Goal: Transaction & Acquisition: Purchase product/service

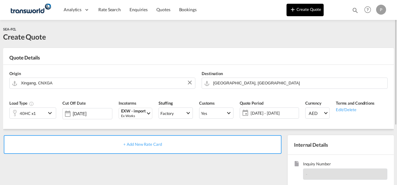
click at [304, 11] on button "Create Quote" at bounding box center [304, 10] width 37 height 12
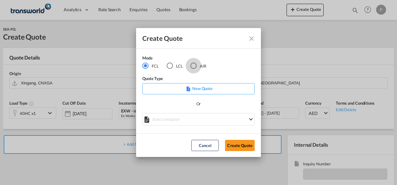
drag, startPoint x: 193, startPoint y: 66, endPoint x: 225, endPoint y: 93, distance: 41.4
click at [194, 66] on div "AIR" at bounding box center [193, 66] width 6 height 6
click at [239, 146] on button "Create Quote" at bounding box center [240, 145] width 30 height 11
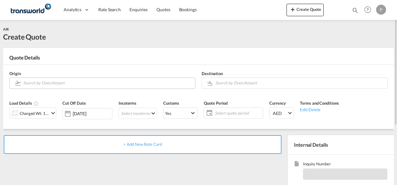
click at [60, 85] on input "Search by Door/Airport" at bounding box center [107, 83] width 169 height 11
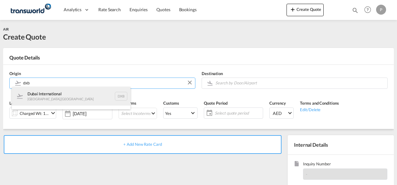
click at [68, 99] on div "Dubai International [GEOGRAPHIC_DATA] , [GEOGRAPHIC_DATA] DXB" at bounding box center [71, 96] width 118 height 19
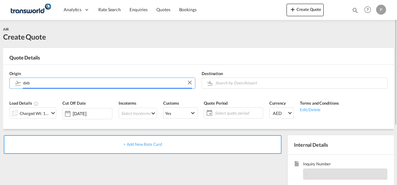
type input "Dubai International, [GEOGRAPHIC_DATA], DXB"
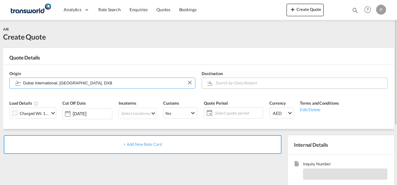
click at [238, 84] on input "Search by Door/Airport" at bounding box center [299, 83] width 169 height 11
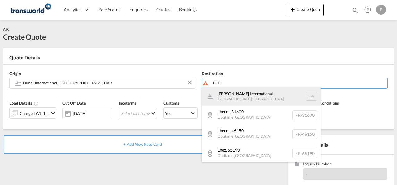
click at [262, 95] on div "[PERSON_NAME] International [GEOGRAPHIC_DATA] , [GEOGRAPHIC_DATA] LHE" at bounding box center [261, 96] width 118 height 19
type input "[PERSON_NAME] International, [GEOGRAPHIC_DATA], LHE"
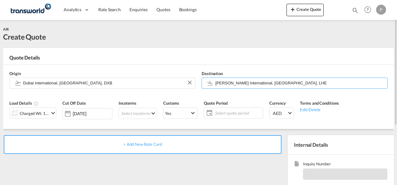
click at [51, 112] on md-icon "icon-chevron-down" at bounding box center [52, 112] width 7 height 7
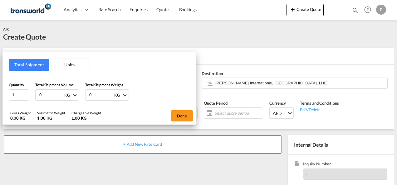
drag, startPoint x: 46, startPoint y: 96, endPoint x: 2, endPoint y: 95, distance: 44.6
click at [4, 95] on div "Total Shipment Units Quantity 1 Total Shipment Volume 0 KG CBM CFT KG LB Total …" at bounding box center [98, 79] width 193 height 55
type input "374.5"
type input "374.2"
click at [182, 115] on button "Done" at bounding box center [182, 115] width 22 height 11
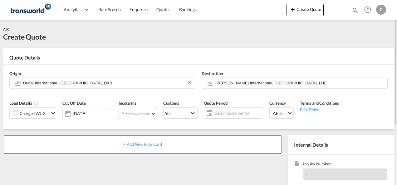
click at [131, 113] on md-select "Select Incoterms EXW - import Ex Works DAP - export Delivered at Place FAS - im…" at bounding box center [137, 113] width 38 height 11
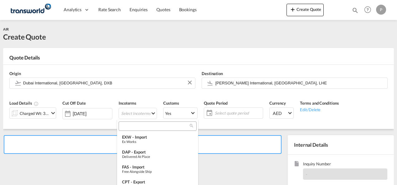
click at [135, 127] on input "search" at bounding box center [154, 126] width 69 height 6
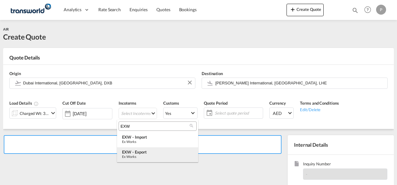
type input "EXW"
click at [141, 153] on div "EXW - export" at bounding box center [157, 152] width 71 height 5
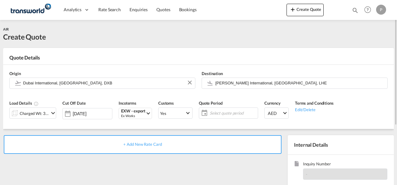
click at [223, 113] on span "Select quote period" at bounding box center [232, 113] width 46 height 6
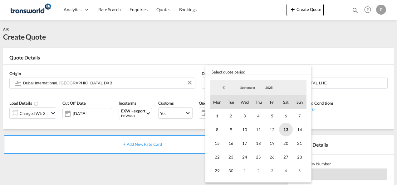
click at [286, 131] on span "13" at bounding box center [286, 130] width 14 height 14
click at [233, 172] on span "30" at bounding box center [231, 171] width 14 height 14
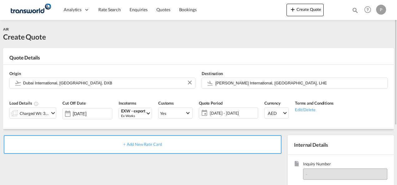
scroll to position [31, 0]
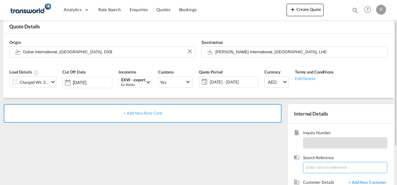
click at [315, 167] on input at bounding box center [345, 167] width 84 height 11
click at [322, 168] on input at bounding box center [345, 167] width 84 height 11
paste input "1037012953"
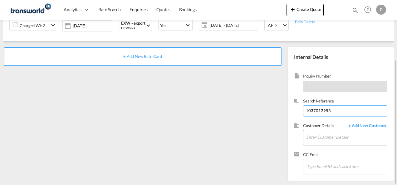
type input "1037012953"
click at [323, 137] on input "Enter Customer Details" at bounding box center [346, 137] width 81 height 14
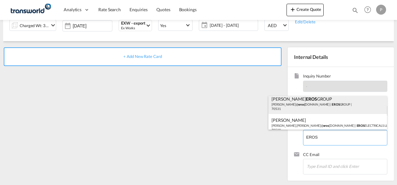
scroll to position [8, 0]
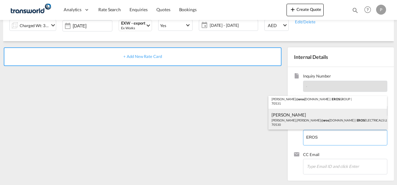
click at [326, 122] on div "[PERSON_NAME] [PERSON_NAME].[PERSON_NAME]@ eros [DOMAIN_NAME] | EROS ELECTRICAL…" at bounding box center [327, 119] width 118 height 21
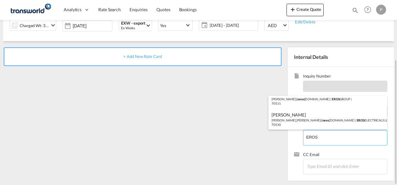
type input "EROS ELECTRICALS LLC, [PERSON_NAME], [PERSON_NAME][EMAIL_ADDRESS][PERSON_NAME][…"
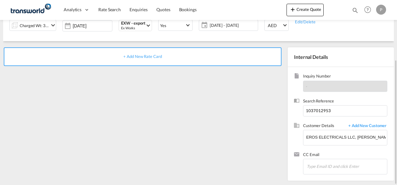
click at [151, 57] on span "+ Add New Rate Card" at bounding box center [142, 56] width 38 height 5
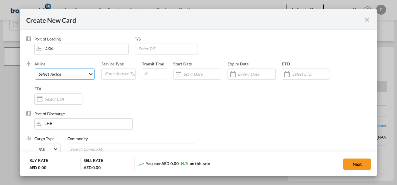
click at [62, 77] on md-select "Select Airline AIR EXPRESS S.A. (1166- / -) CMA CGM Air Cargo (1140-2C / -) DDW…" at bounding box center [65, 74] width 60 height 11
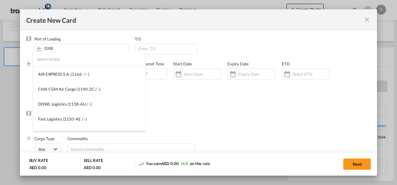
type md-option "1166-"
type md-option "1141-SE"
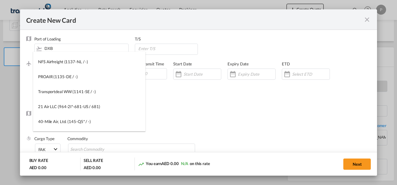
click at [185, 115] on md-backdrop at bounding box center [198, 92] width 397 height 185
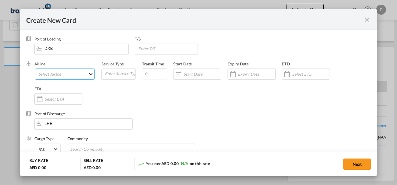
click at [54, 73] on md-select "Select Airline" at bounding box center [65, 74] width 60 height 11
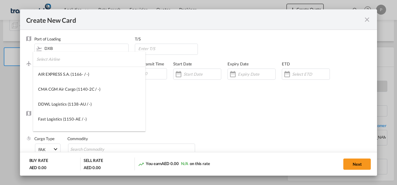
click at [59, 61] on input "search" at bounding box center [90, 59] width 109 height 15
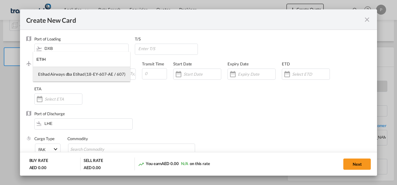
type input "ETIH"
click at [71, 74] on div "Etihad Airways dba Etihad (18-EY-607-AE / 607)" at bounding box center [81, 74] width 87 height 6
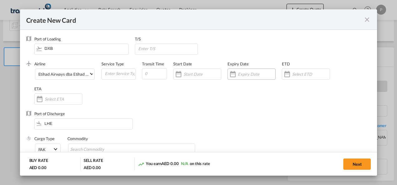
click at [242, 75] on input "Create New CardPort ..." at bounding box center [256, 74] width 37 height 5
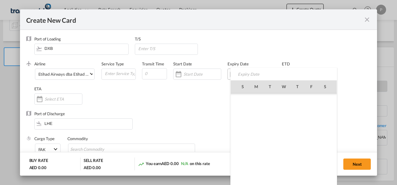
scroll to position [144402, 0]
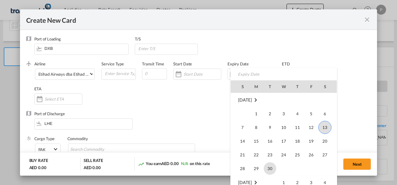
click at [272, 170] on span "30" at bounding box center [269, 168] width 12 height 12
type input "[DATE]"
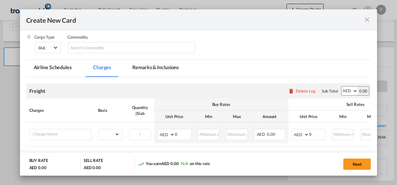
scroll to position [125, 0]
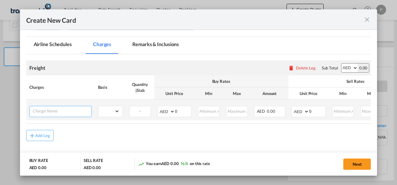
click at [55, 111] on input "Charge Name" at bounding box center [61, 110] width 59 height 9
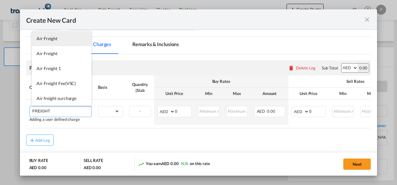
click at [54, 41] on li "Air Freight" at bounding box center [62, 38] width 60 height 15
type input "Air Freight"
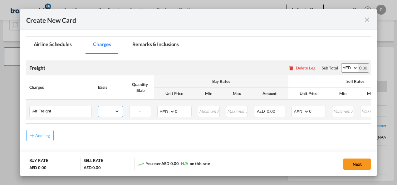
click at [116, 112] on select "gross_weight volumetric_weight per_shipment per_bl per_km % on air freight per_…" at bounding box center [108, 111] width 21 height 10
select select "per_shipment"
click at [98, 106] on select "gross_weight volumetric_weight per_shipment per_bl per_km % on air freight per_…" at bounding box center [108, 111] width 21 height 10
click at [181, 113] on input "0" at bounding box center [183, 110] width 16 height 9
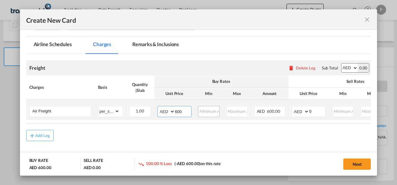
type input "600"
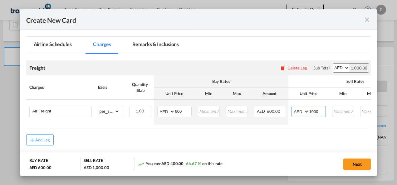
type input "1000"
click at [198, 71] on div "Freight Please enter leg name Leg Name Already Exists Delete Leg Sub Total AED …" at bounding box center [198, 67] width 344 height 15
click at [353, 164] on button "Next" at bounding box center [356, 164] width 27 height 11
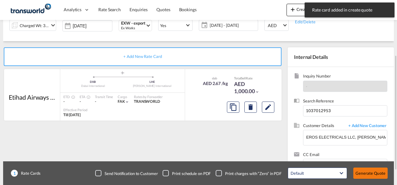
click at [369, 171] on button "Generate Quote" at bounding box center [370, 173] width 34 height 11
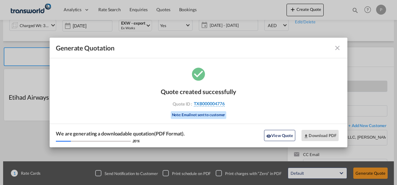
click at [204, 104] on span "TXB000004776" at bounding box center [209, 104] width 31 height 6
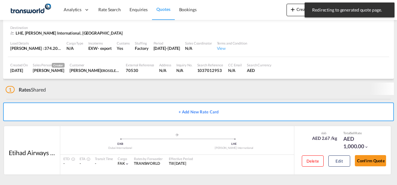
scroll to position [38, 0]
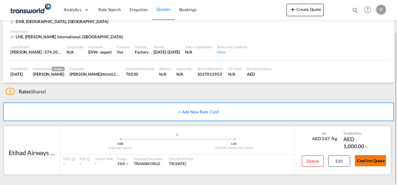
click at [370, 160] on button "Confirm Quote" at bounding box center [369, 160] width 31 height 11
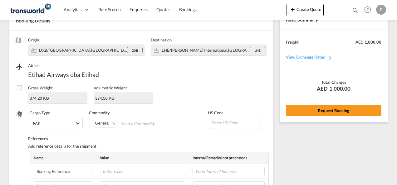
scroll to position [231, 0]
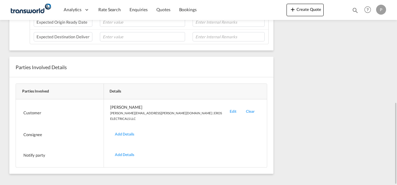
click at [225, 107] on div "Edit" at bounding box center [233, 112] width 16 height 17
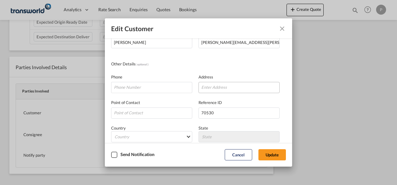
scroll to position [74, 0]
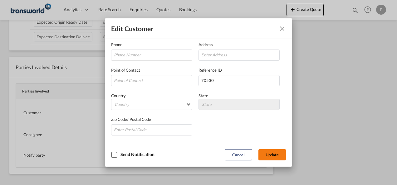
click at [269, 155] on button "Update" at bounding box center [271, 154] width 27 height 11
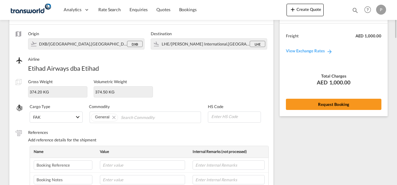
scroll to position [0, 0]
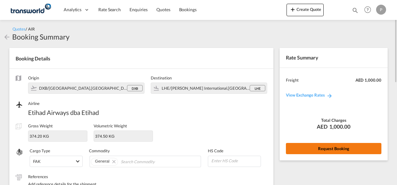
click at [325, 148] on button "Request Booking" at bounding box center [333, 148] width 95 height 11
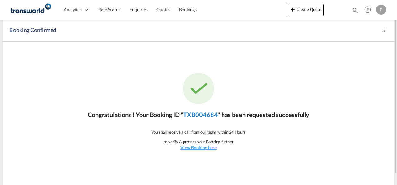
click at [200, 115] on link "TXB004684" at bounding box center [200, 114] width 34 height 7
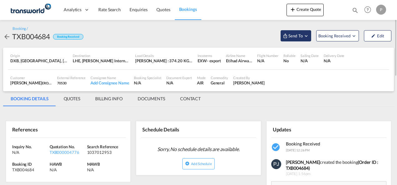
click at [307, 35] on md-icon "Open demo menu" at bounding box center [306, 36] width 6 height 6
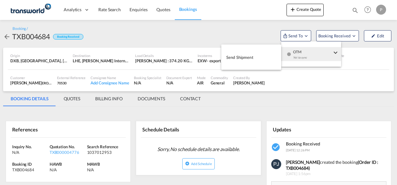
click at [246, 57] on span "Send Shipment" at bounding box center [239, 57] width 27 height 10
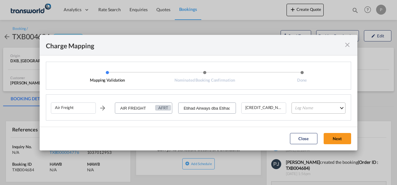
click at [306, 109] on md-select "Leg Name HANDLING ORIGIN HANDLING DESTINATION OTHERS TL PICK UP CUSTOMS ORIGIN …" at bounding box center [318, 108] width 54 height 11
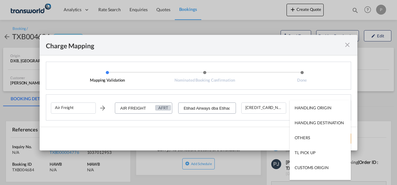
type md-option "HANDLING ORIGIN"
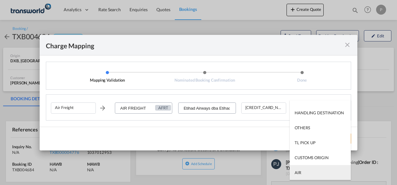
type md-option "AIR"
click at [309, 175] on md-option "AIR" at bounding box center [319, 172] width 61 height 15
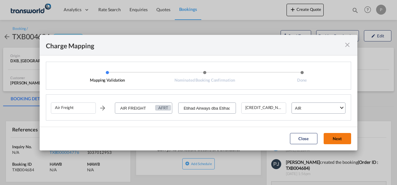
click at [339, 138] on button "Next" at bounding box center [336, 138] width 27 height 11
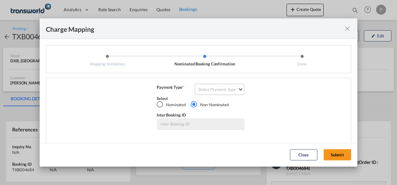
click at [211, 91] on md-select "Select Payment Type COLLECT PREPAID" at bounding box center [220, 89] width 50 height 11
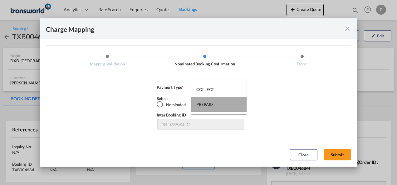
click at [211, 106] on div "PREPAID" at bounding box center [204, 105] width 17 height 6
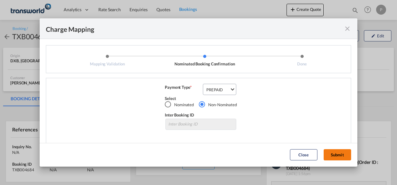
click at [343, 155] on button "Submit" at bounding box center [336, 154] width 27 height 11
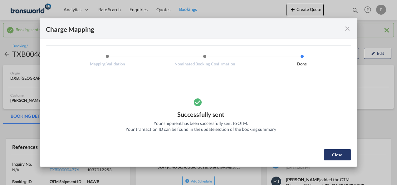
click at [338, 156] on button "Close" at bounding box center [336, 154] width 27 height 11
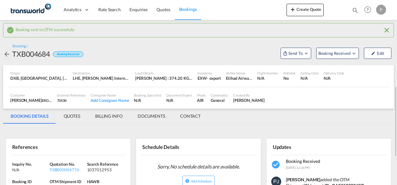
scroll to position [62, 0]
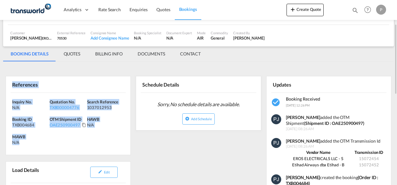
drag, startPoint x: 12, startPoint y: 85, endPoint x: 47, endPoint y: 142, distance: 66.6
click at [47, 142] on div "References Inquiry No. N/A Quotation No. TXB000004776 Search Reference 10370129…" at bounding box center [68, 115] width 125 height 79
copy div "References Inquiry No. N/A Quotation No. TXB000004776 Search Reference 10370129…"
click at [304, 11] on button "Create Quote" at bounding box center [304, 10] width 37 height 12
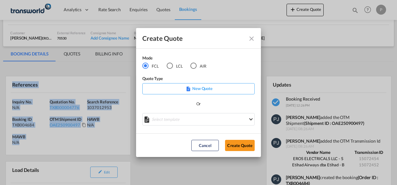
click at [245, 147] on button "Create Quote" at bounding box center [240, 145] width 30 height 11
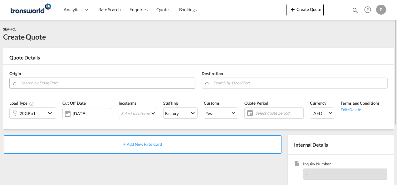
click at [46, 86] on input "Search by Door/Port" at bounding box center [106, 83] width 171 height 11
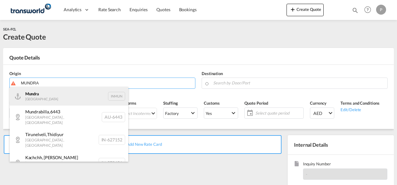
click at [32, 99] on div "Mundra India INMUN" at bounding box center [69, 96] width 118 height 19
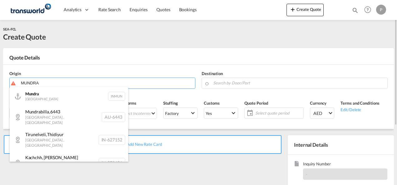
type input "Mundra, INMUN"
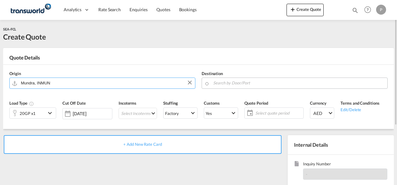
click at [226, 84] on input "Search by Door/Port" at bounding box center [298, 83] width 171 height 11
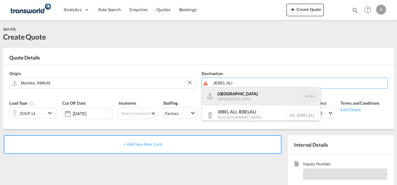
click at [242, 99] on div "[GEOGRAPHIC_DATA] [GEOGRAPHIC_DATA]" at bounding box center [261, 96] width 118 height 19
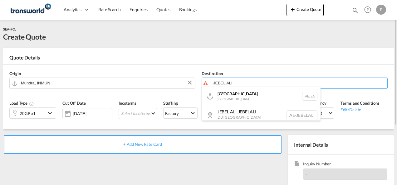
type input "[GEOGRAPHIC_DATA], [GEOGRAPHIC_DATA]"
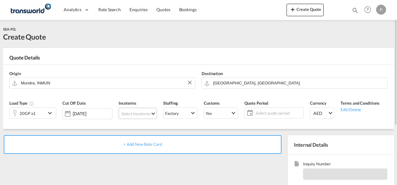
click at [137, 114] on md-select "Select Incoterms EXW - import Ex Works DAP - export Delivered at Place FAS - im…" at bounding box center [137, 113] width 38 height 11
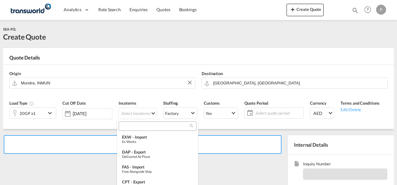
click at [136, 126] on input "search" at bounding box center [154, 126] width 69 height 6
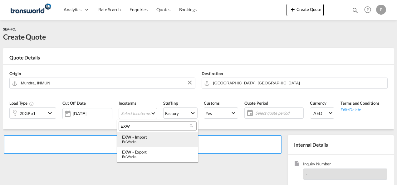
type input "EXW"
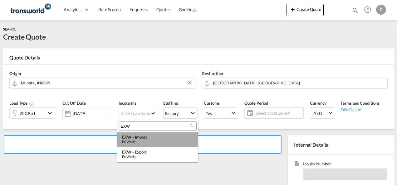
click at [148, 139] on div "EXW - import" at bounding box center [157, 137] width 71 height 5
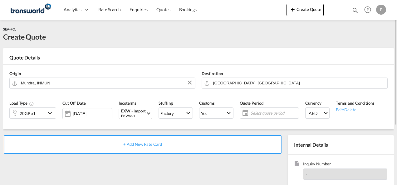
click at [271, 114] on span "Select quote period" at bounding box center [273, 113] width 46 height 6
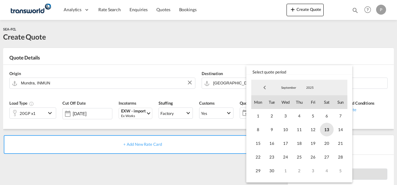
click at [325, 129] on span "13" at bounding box center [327, 130] width 14 height 14
click at [276, 170] on span "30" at bounding box center [272, 171] width 14 height 14
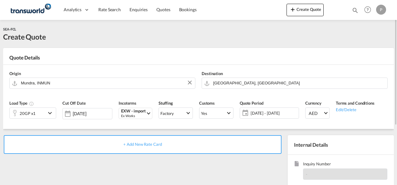
scroll to position [62, 0]
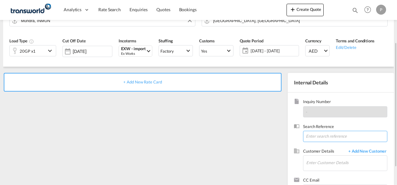
click at [327, 136] on input at bounding box center [345, 136] width 84 height 11
click at [315, 136] on input at bounding box center [345, 136] width 84 height 11
paste input "SWAJEA25049176"
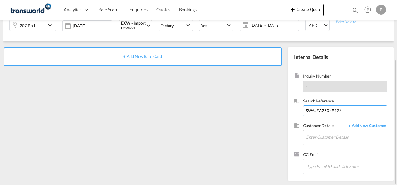
type input "SWAJEA25049176"
click at [321, 141] on input "Enter Customer Details" at bounding box center [346, 137] width 81 height 14
click at [316, 138] on input "Enter Customer Details" at bounding box center [346, 137] width 81 height 14
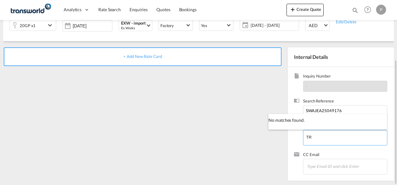
type input "T"
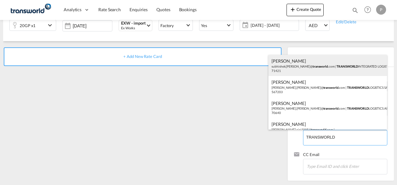
click at [322, 68] on div "[PERSON_NAME] [PERSON_NAME].[PERSON_NAME]@ transworld .com | TRANSWORLD INTEGRA…" at bounding box center [327, 65] width 118 height 21
type input "TRANSWORLD INTEGRATED LOGISTEK PRIVATE LIMITED, [PERSON_NAME], [PERSON_NAME][EM…"
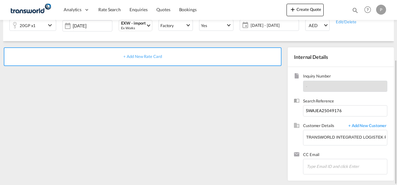
click at [144, 56] on span "+ Add New Rate Card" at bounding box center [142, 56] width 38 height 5
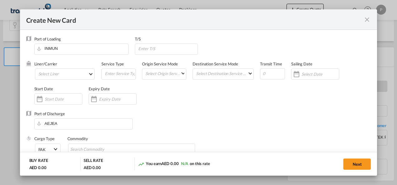
type input "Basic Ocean Freight"
select select "per equipment"
click at [60, 70] on md-select "Select Liner 2HM LOGISTICS D.O.O 2HM LOGISTICS D.O.O. / TDWC-CAPODISTRI 2HM LOG…" at bounding box center [65, 74] width 60 height 11
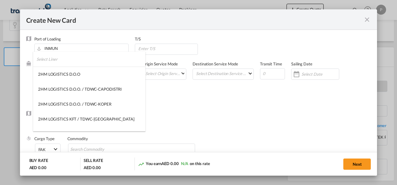
click at [63, 63] on input "search" at bounding box center [90, 59] width 109 height 15
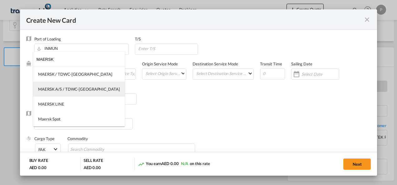
type input "MAERSK"
click at [57, 93] on md-option "MAERSK A/S / TDWC-[GEOGRAPHIC_DATA]" at bounding box center [79, 89] width 92 height 15
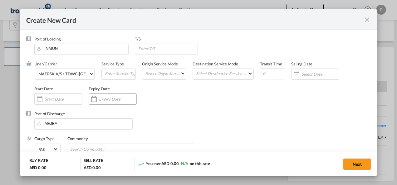
click at [108, 100] on input "Create New Card ..." at bounding box center [117, 99] width 37 height 5
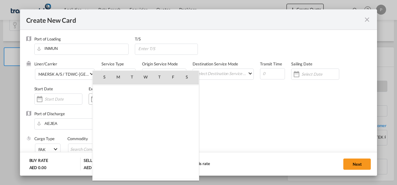
scroll to position [144402, 0]
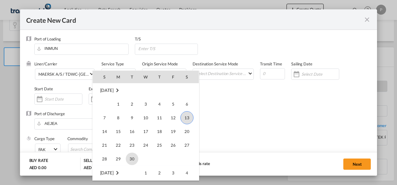
click at [134, 158] on span "30" at bounding box center [132, 159] width 12 height 12
type input "[DATE]"
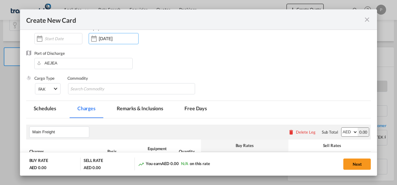
scroll to position [62, 0]
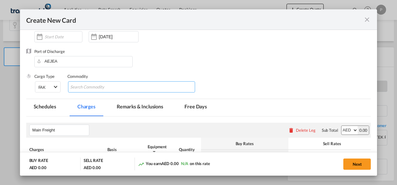
click at [92, 89] on input "Chips input." at bounding box center [98, 87] width 57 height 10
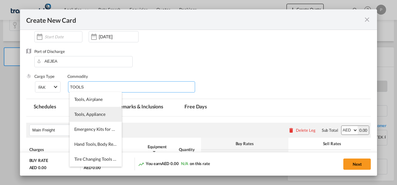
type input "TOOLS"
click at [80, 116] on span "Tools, Appliance" at bounding box center [89, 114] width 31 height 5
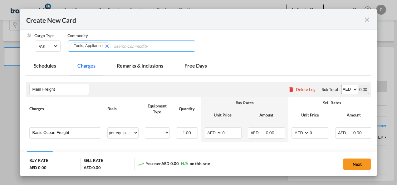
scroll to position [125, 0]
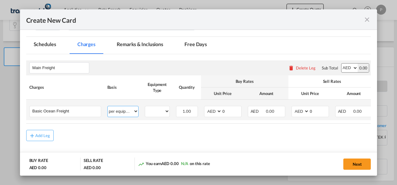
click at [136, 113] on select "per equipment per container per B/L per shipping bill per shipment % on freight…" at bounding box center [123, 111] width 31 height 10
select select "per shipment"
click at [108, 106] on select "per equipment per container per B/L per shipping bill per shipment % on freight…" at bounding box center [123, 111] width 31 height 10
click at [225, 110] on input "0" at bounding box center [231, 110] width 19 height 9
click at [318, 110] on input "0" at bounding box center [318, 110] width 19 height 9
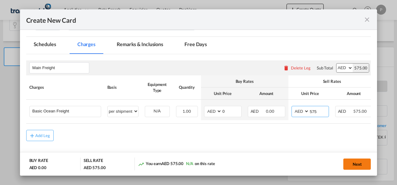
type input "575"
click at [359, 165] on button "Next" at bounding box center [356, 164] width 27 height 11
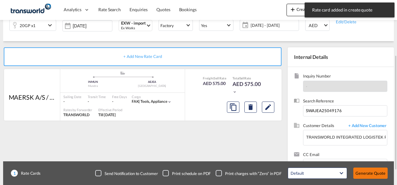
click at [367, 174] on button "Generate Quote" at bounding box center [370, 173] width 34 height 11
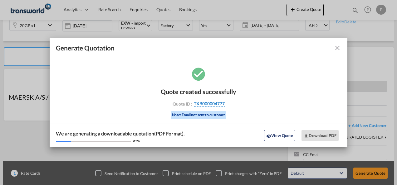
click at [211, 104] on span "TXB000004777" at bounding box center [209, 104] width 31 height 6
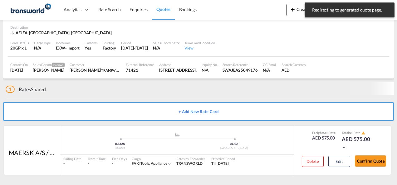
scroll to position [39, 0]
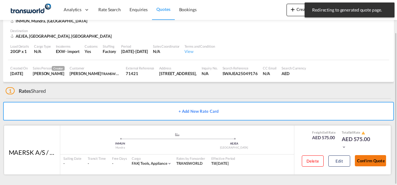
click at [371, 158] on button "Confirm Quote" at bounding box center [369, 160] width 31 height 11
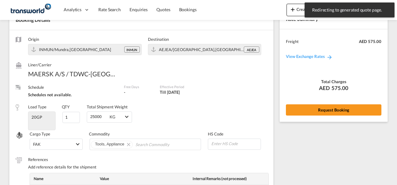
scroll to position [255, 0]
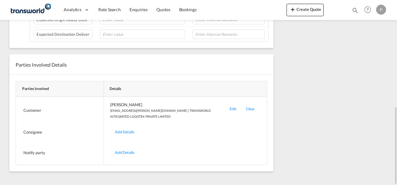
click at [234, 107] on div "Edit" at bounding box center [233, 110] width 16 height 17
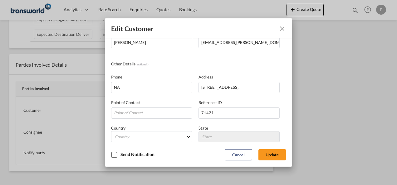
scroll to position [74, 0]
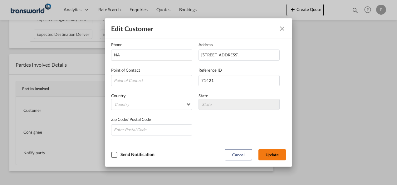
click at [277, 153] on button "Update" at bounding box center [271, 154] width 27 height 11
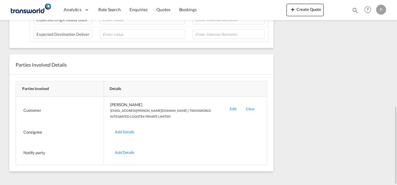
scroll to position [99, 0]
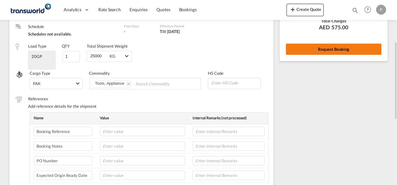
click at [329, 50] on button "Request Booking" at bounding box center [333, 49] width 95 height 11
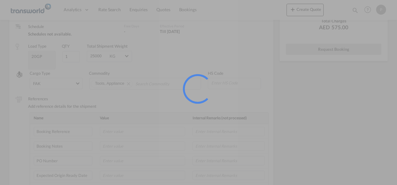
scroll to position [12, 0]
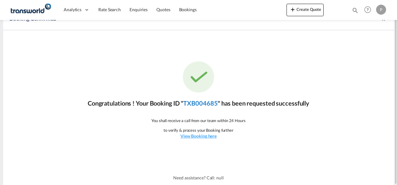
click at [198, 102] on link "TXB004685" at bounding box center [200, 102] width 34 height 7
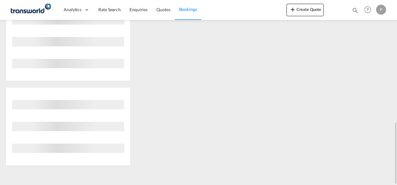
scroll to position [180, 0]
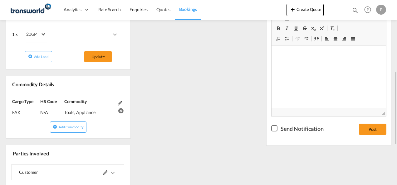
click at [243, 122] on div "References Inquiry No. N/A Quotation No. TXB000004777 Search Reference SWAJEA25…" at bounding box center [198, 101] width 390 height 343
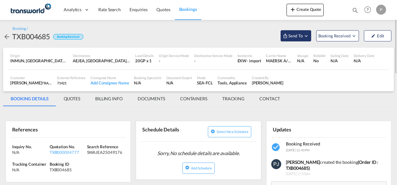
click at [306, 37] on md-icon "Open demo menu" at bounding box center [306, 36] width 6 height 6
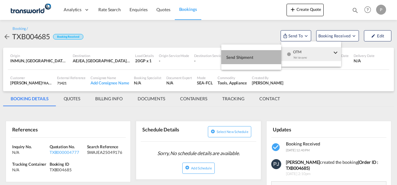
click at [251, 57] on span "Send Shipment" at bounding box center [239, 57] width 27 height 10
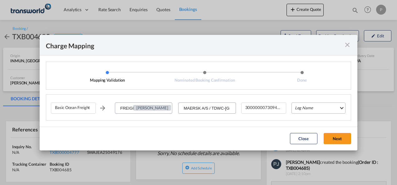
click at [312, 111] on md-select "Leg Name HANDLING ORIGIN VESSEL HANDLING DESTINATION OTHERS TL PICK UP CUSTOMS …" at bounding box center [318, 108] width 54 height 11
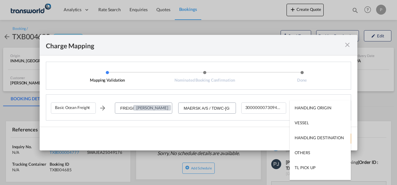
type md-option "HANDLING ORIGIN"
type md-option "VESSEL"
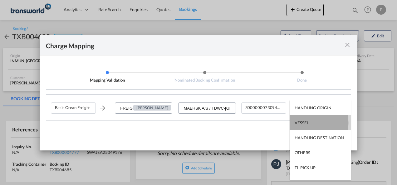
click at [309, 123] on md-option "VESSEL" at bounding box center [319, 122] width 61 height 15
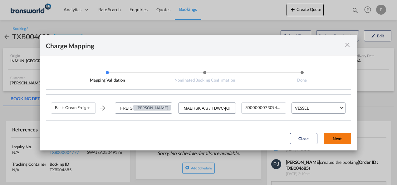
click at [338, 138] on button "Next" at bounding box center [336, 138] width 27 height 11
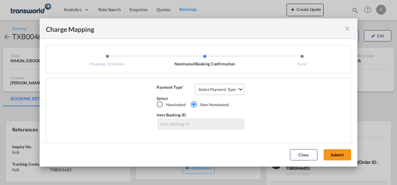
click at [212, 90] on md-select "Select Payment Type COLLECT PREPAID" at bounding box center [220, 89] width 50 height 11
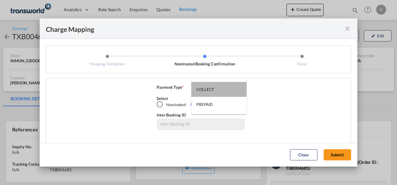
click at [212, 90] on div "COLLECT" at bounding box center [205, 90] width 18 height 6
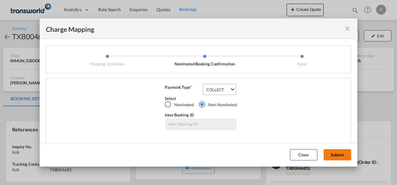
click at [342, 156] on button "Submit" at bounding box center [336, 154] width 27 height 11
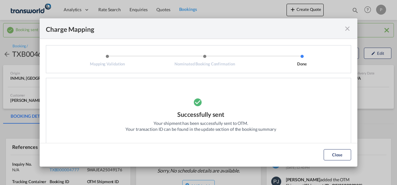
drag, startPoint x: 336, startPoint y: 154, endPoint x: 279, endPoint y: 145, distance: 57.1
click at [336, 154] on button "Close" at bounding box center [336, 154] width 27 height 11
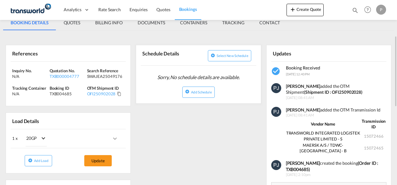
scroll to position [62, 0]
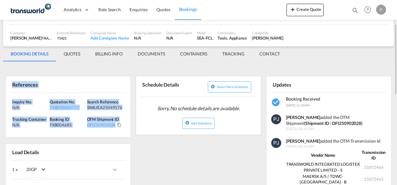
drag, startPoint x: 12, startPoint y: 85, endPoint x: 126, endPoint y: 124, distance: 119.8
click at [126, 124] on div "References Inquiry No. N/A Quotation No. TXB000004777 Search Reference SWAJEA25…" at bounding box center [68, 106] width 125 height 61
copy div "References Inquiry No. N/A Quotation No. TXB000004777 Search Reference SWAJEA25…"
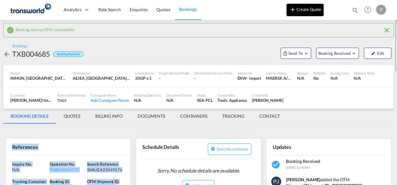
click at [309, 9] on button "Create Quote" at bounding box center [304, 10] width 37 height 12
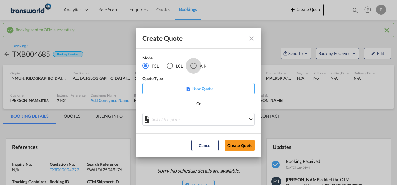
click at [195, 66] on div "AIR" at bounding box center [193, 66] width 6 height 6
click at [247, 147] on button "Create Quote" at bounding box center [240, 145] width 30 height 11
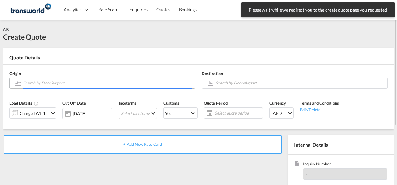
click at [70, 82] on input "Search by Door/Airport" at bounding box center [107, 83] width 169 height 11
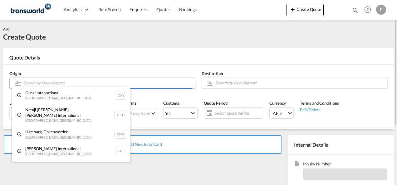
click at [70, 83] on body "Analytics Dashboard Rate Search Enquiries Quotes Bookings" at bounding box center [198, 92] width 397 height 185
paste input "[GEOGRAPHIC_DATA]"
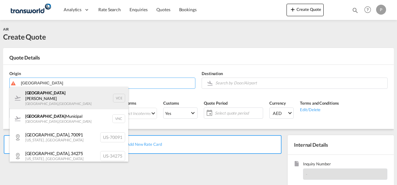
click at [60, 99] on div "Venice [PERSON_NAME] [GEOGRAPHIC_DATA] , [GEOGRAPHIC_DATA] VCE" at bounding box center [69, 98] width 118 height 22
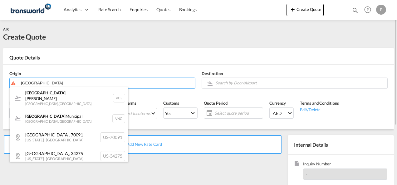
type input "Venice [PERSON_NAME], [GEOGRAPHIC_DATA], VCE"
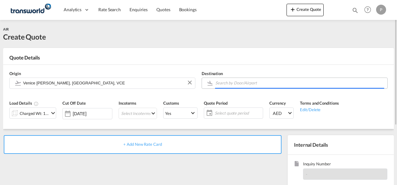
click at [231, 84] on input "Search by Door/Airport" at bounding box center [299, 83] width 169 height 11
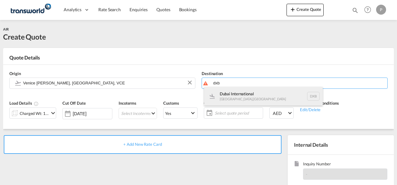
click at [246, 94] on div "Dubai International [GEOGRAPHIC_DATA] , [GEOGRAPHIC_DATA] DXB" at bounding box center [263, 96] width 118 height 19
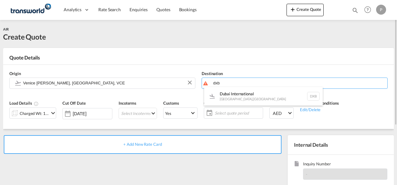
type input "Dubai International, [GEOGRAPHIC_DATA], DXB"
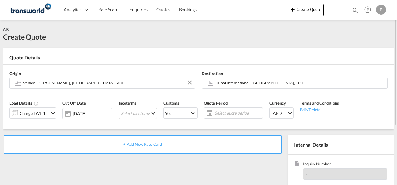
click at [54, 113] on md-icon "icon-chevron-down" at bounding box center [52, 112] width 7 height 7
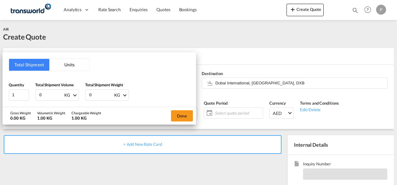
drag, startPoint x: 44, startPoint y: 95, endPoint x: 2, endPoint y: 93, distance: 41.8
click at [2, 93] on div "Total Shipment Units Quantity 1 Total Shipment Volume 0 KG CBM CFT KG LB Total …" at bounding box center [198, 92] width 397 height 185
type input "182"
type input "157.46"
click at [182, 117] on button "Done" at bounding box center [182, 115] width 22 height 11
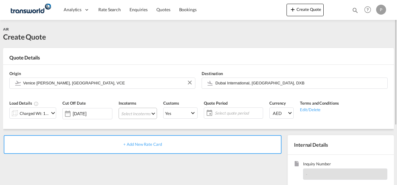
click at [136, 112] on md-select "Select Incoterms EXW - import Ex Works DAP - export Delivered at Place FAS - im…" at bounding box center [137, 113] width 38 height 11
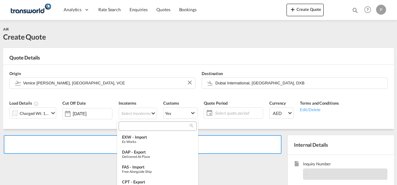
click at [134, 125] on input "search" at bounding box center [154, 126] width 69 height 6
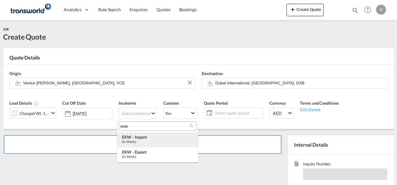
type input "exw"
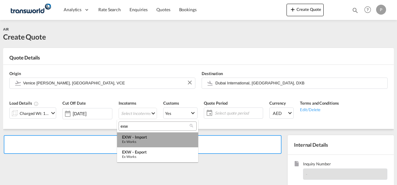
click at [148, 141] on div "Ex Works" at bounding box center [157, 142] width 71 height 4
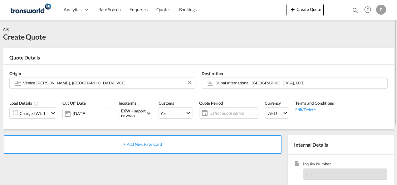
click at [228, 112] on span "Select quote period" at bounding box center [233, 113] width 46 height 6
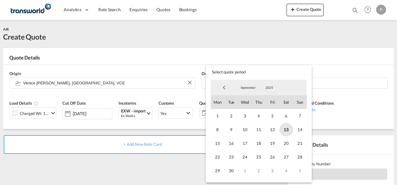
click at [285, 131] on span "13" at bounding box center [286, 130] width 14 height 14
click at [236, 171] on span "30" at bounding box center [231, 171] width 14 height 14
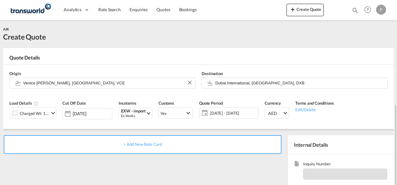
scroll to position [62, 0]
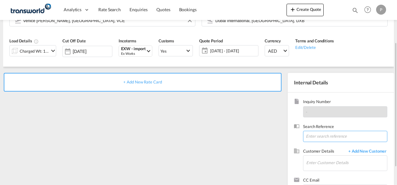
click at [313, 133] on input at bounding box center [345, 136] width 84 height 11
click at [317, 137] on input at bounding box center [345, 136] width 84 height 11
paste input "506578077"
type input "506578077"
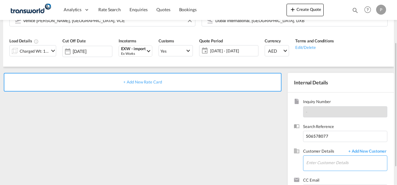
click at [327, 164] on input "Enter Customer Details" at bounding box center [346, 163] width 81 height 14
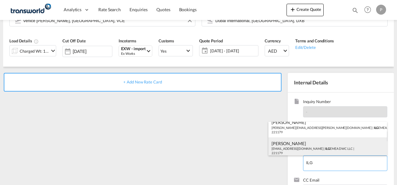
scroll to position [8, 0]
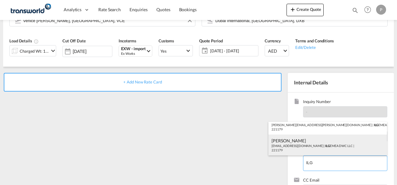
click at [311, 143] on div "[PERSON_NAME] [EMAIL_ADDRESS][DOMAIN_NAME] | ILG EMEA DWC LLC | 221179" at bounding box center [327, 145] width 118 height 21
type input "ILG EMEA DWC LLC, [PERSON_NAME], [EMAIL_ADDRESS][DOMAIN_NAME]"
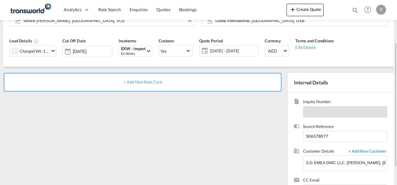
click at [134, 81] on span "+ Add New Rate Card" at bounding box center [142, 81] width 38 height 5
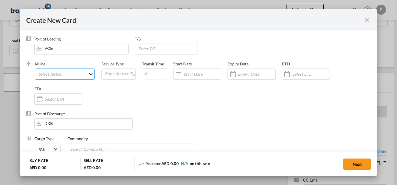
click at [59, 73] on md-select "Select Airline AIR EXPRESS S.A. (1166- / -) CMA CGM Air Cargo (1140-2C / -) DDW…" at bounding box center [65, 74] width 60 height 11
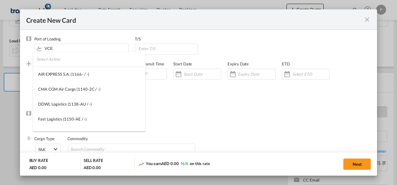
type md-option "1166-"
type md-option "1141-SE"
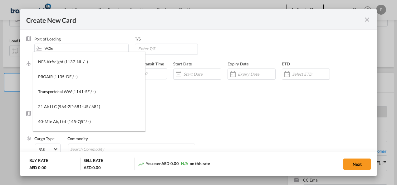
click at [186, 106] on md-backdrop at bounding box center [198, 92] width 397 height 185
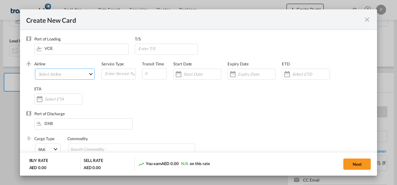
click at [54, 74] on md-select "Select Airline" at bounding box center [65, 74] width 60 height 11
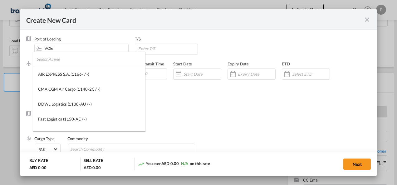
click at [66, 62] on input "search" at bounding box center [90, 59] width 109 height 15
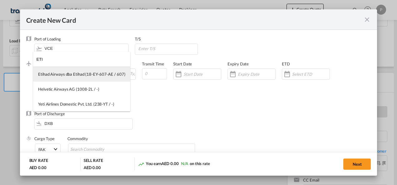
type input "ETI"
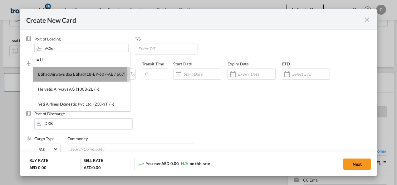
click at [70, 74] on div "Etihad Airways dba Etihad (18-EY-607-AE / 607)" at bounding box center [81, 74] width 87 height 6
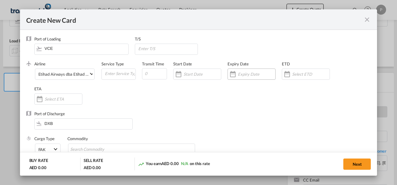
click at [254, 75] on input "Create New Card ..." at bounding box center [256, 74] width 37 height 5
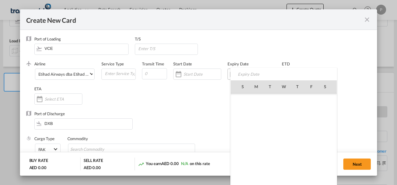
scroll to position [144402, 0]
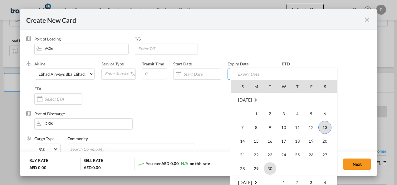
click at [272, 169] on span "30" at bounding box center [269, 168] width 12 height 12
type input "[DATE]"
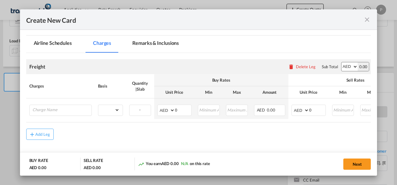
scroll to position [148, 0]
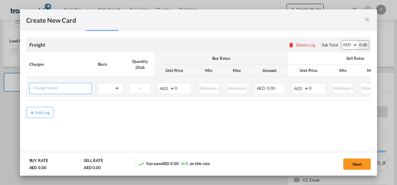
click at [51, 89] on input "Charge Name" at bounding box center [61, 87] width 59 height 9
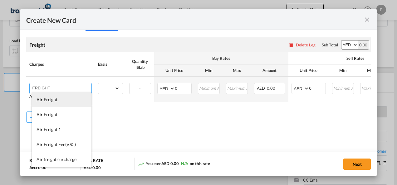
click at [62, 102] on li "Air Freight" at bounding box center [62, 99] width 60 height 15
type input "Air Freight"
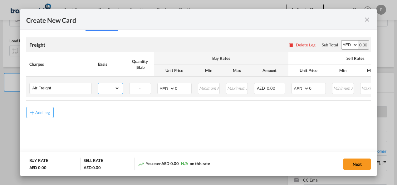
click at [118, 89] on select "gross_weight volumetric_weight per_shipment per_bl per_km % on air freight per_…" at bounding box center [108, 88] width 21 height 10
select select "per_shipment"
click at [98, 83] on select "gross_weight volumetric_weight per_shipment per_bl per_km % on air freight per_…" at bounding box center [108, 88] width 21 height 10
click at [181, 87] on input "0" at bounding box center [183, 87] width 16 height 9
type input "600"
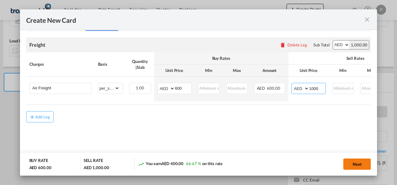
type input "1000"
click at [352, 166] on button "Next" at bounding box center [356, 164] width 27 height 11
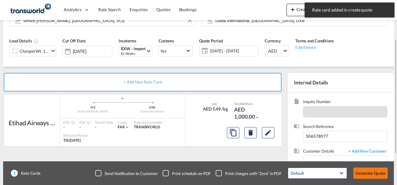
click at [365, 173] on button "Generate Quote" at bounding box center [370, 173] width 34 height 11
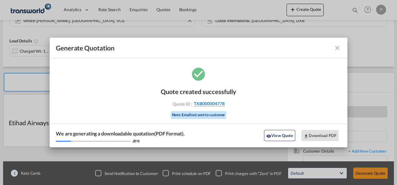
click at [214, 102] on span "TXB000004778" at bounding box center [209, 104] width 31 height 6
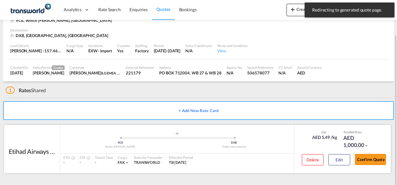
scroll to position [38, 0]
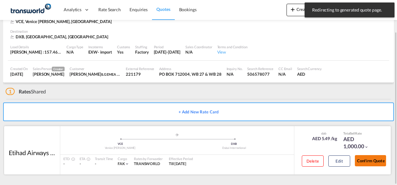
click at [368, 158] on button "Confirm Quote" at bounding box center [369, 160] width 31 height 11
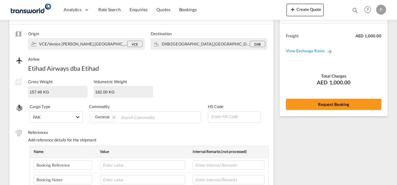
scroll to position [169, 0]
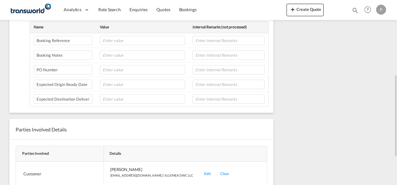
click at [199, 171] on div "Edit" at bounding box center [207, 174] width 16 height 15
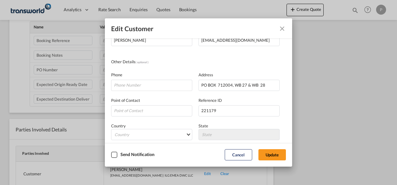
scroll to position [74, 0]
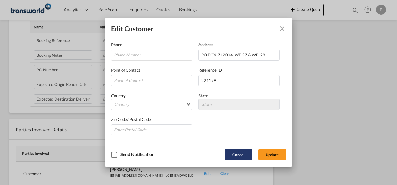
click at [235, 155] on button "Cancel" at bounding box center [237, 154] width 27 height 11
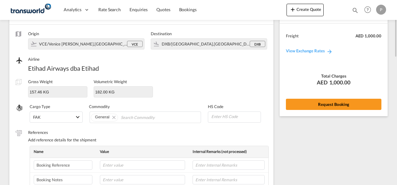
scroll to position [0, 0]
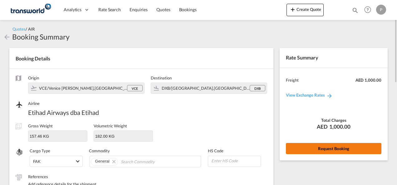
click at [324, 148] on button "Request Booking" at bounding box center [333, 148] width 95 height 11
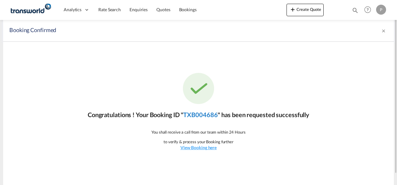
click at [202, 114] on link "TXB004686" at bounding box center [200, 114] width 34 height 7
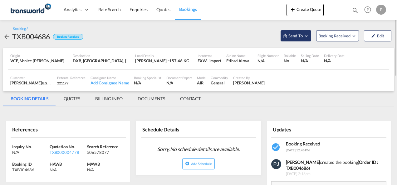
click at [306, 36] on md-icon "Open demo menu" at bounding box center [306, 36] width 6 height 6
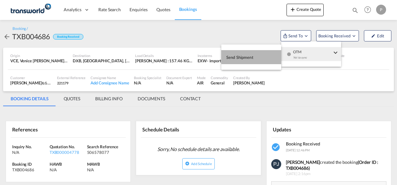
click at [242, 55] on span "Send Shipment" at bounding box center [239, 57] width 27 height 10
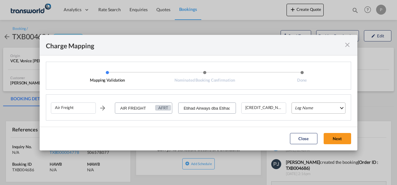
click at [310, 108] on md-select "Leg Name HANDLING ORIGIN HANDLING DESTINATION OTHERS TL PICK UP CUSTOMS ORIGIN …" at bounding box center [318, 108] width 54 height 11
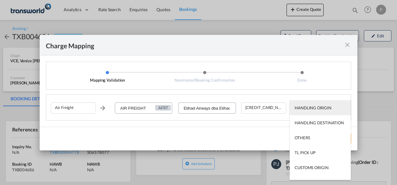
type md-option "HANDLING ORIGIN"
type md-option "AIR"
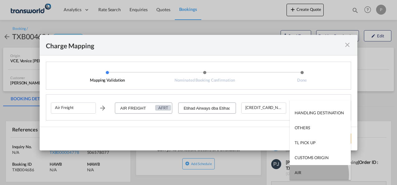
click at [309, 175] on md-option "AIR" at bounding box center [319, 172] width 61 height 15
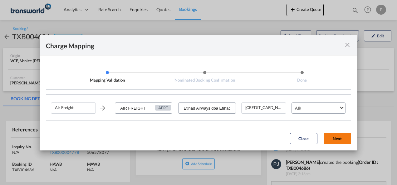
click at [335, 137] on button "Next" at bounding box center [336, 138] width 27 height 11
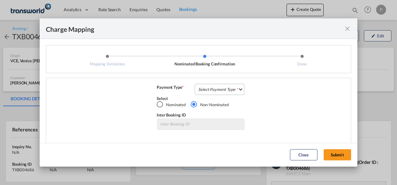
click at [220, 90] on md-select "Select Payment Type COLLECT PREPAID" at bounding box center [220, 89] width 50 height 11
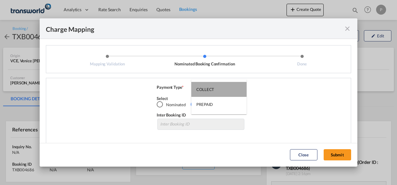
click at [214, 90] on md-option "COLLECT" at bounding box center [218, 89] width 55 height 15
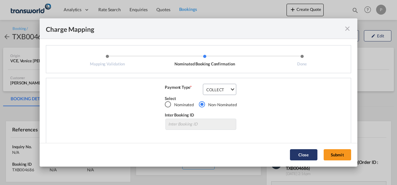
click at [339, 155] on button "Submit" at bounding box center [336, 154] width 27 height 11
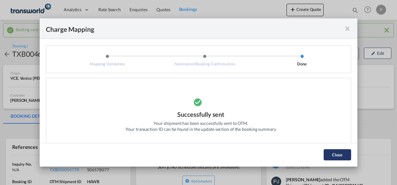
click at [336, 153] on button "Close" at bounding box center [336, 154] width 27 height 11
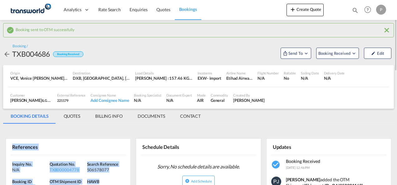
drag, startPoint x: 12, startPoint y: 147, endPoint x: 115, endPoint y: 180, distance: 107.7
click at [115, 180] on div "References Inquiry No. N/A Quotation No. TXB000004778 Search Reference 50657807…" at bounding box center [68, 177] width 125 height 79
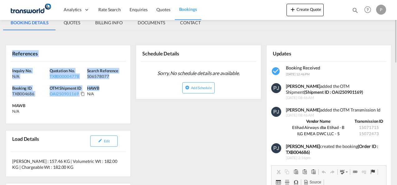
scroll to position [62, 0]
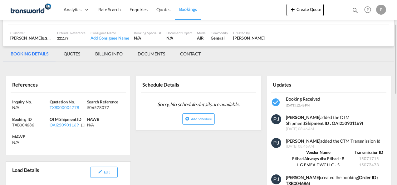
drag, startPoint x: 110, startPoint y: 130, endPoint x: 73, endPoint y: 114, distance: 40.1
click at [109, 130] on div "HAWB N/A" at bounding box center [105, 124] width 37 height 14
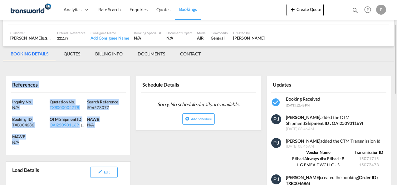
drag, startPoint x: 13, startPoint y: 85, endPoint x: 46, endPoint y: 139, distance: 63.7
click at [47, 139] on div "References Inquiry No. N/A Quotation No. TXB000004778 Search Reference 50657807…" at bounding box center [68, 115] width 125 height 79
copy div "References Inquiry No. N/A Quotation No. TXB000004778 Search Reference 50657807…"
click at [309, 10] on button "Create Quote" at bounding box center [304, 10] width 37 height 12
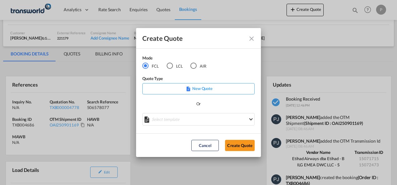
click at [195, 66] on div "AIR" at bounding box center [193, 66] width 6 height 6
click at [237, 143] on button "Create Quote" at bounding box center [240, 145] width 30 height 11
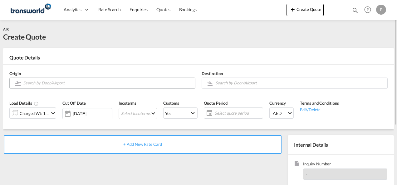
click at [57, 84] on input "Search by Door/Airport" at bounding box center [107, 83] width 169 height 11
paste input "SHENZHEN"
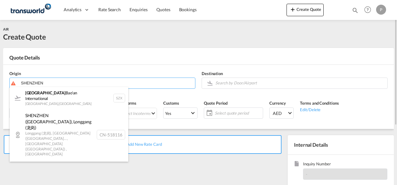
drag, startPoint x: 69, startPoint y: 98, endPoint x: 75, endPoint y: 98, distance: 5.6
click at [69, 98] on div "Shenzhen Bao'an International [GEOGRAPHIC_DATA] , [GEOGRAPHIC_DATA] SZX" at bounding box center [69, 98] width 118 height 22
type input "Shenzhen Bao'an International, [GEOGRAPHIC_DATA], SZX"
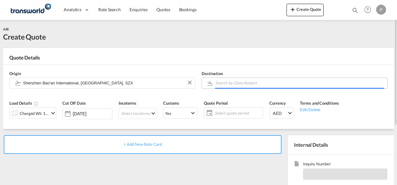
click at [234, 84] on input "Search by Door/Airport" at bounding box center [299, 83] width 169 height 11
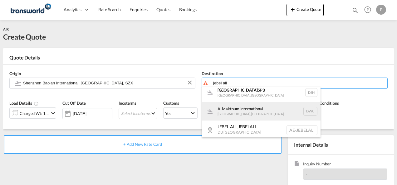
scroll to position [6, 0]
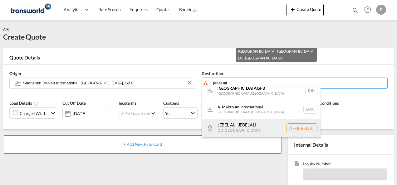
click at [252, 128] on div "[GEOGRAPHIC_DATA] , [GEOGRAPHIC_DATA] AE-[GEOGRAPHIC_DATA]" at bounding box center [261, 128] width 118 height 19
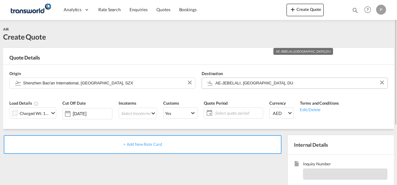
click at [282, 84] on input "AE-JEBELALI, [GEOGRAPHIC_DATA], DU" at bounding box center [299, 83] width 169 height 11
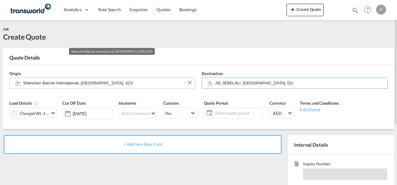
drag, startPoint x: 282, startPoint y: 84, endPoint x: 145, endPoint y: 85, distance: 137.2
click at [145, 85] on div "Origin [GEOGRAPHIC_DATA] Bao'an International, [GEOGRAPHIC_DATA], [GEOGRAPHIC_D…" at bounding box center [198, 80] width 384 height 30
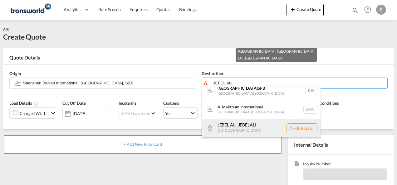
click at [246, 123] on div "[GEOGRAPHIC_DATA] , [GEOGRAPHIC_DATA] AE-[GEOGRAPHIC_DATA]" at bounding box center [261, 128] width 118 height 19
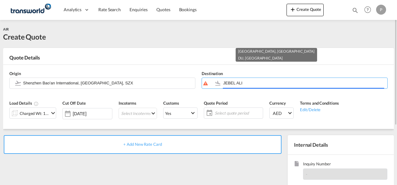
type input "AE-JEBELALI, [GEOGRAPHIC_DATA], DU"
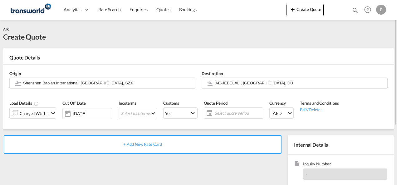
click at [52, 114] on md-icon "icon-chevron-down" at bounding box center [52, 112] width 7 height 7
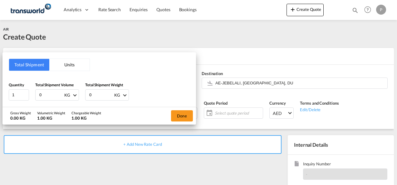
click at [235, 58] on div "Total Shipment Units Quantity 1 Total Shipment Volume 0 KG CBM CFT KG LB Total …" at bounding box center [198, 92] width 397 height 185
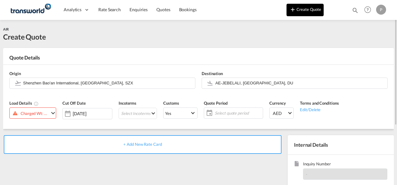
click at [297, 9] on button "Create Quote" at bounding box center [304, 10] width 37 height 12
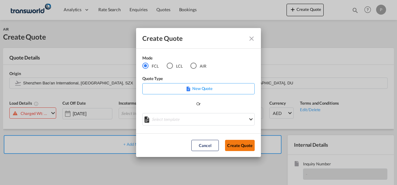
click at [241, 145] on button "Create Quote" at bounding box center [240, 145] width 30 height 11
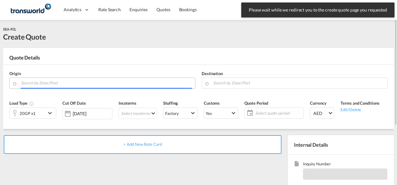
click at [56, 85] on input "Search by Door/Port" at bounding box center [106, 83] width 171 height 11
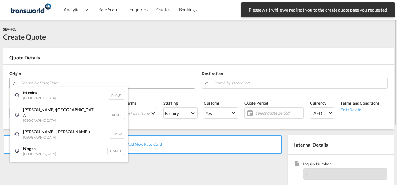
paste input "SHENZHEN"
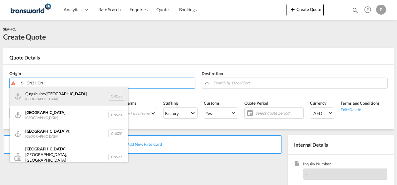
click at [54, 96] on div "Qingshuihe/ Shenzhen [GEOGRAPHIC_DATA] CNQSE" at bounding box center [69, 96] width 118 height 19
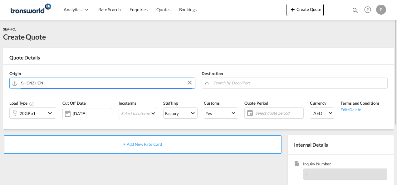
type input "Qingshuihe/[GEOGRAPHIC_DATA], CNQSE"
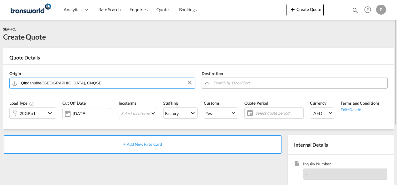
click at [218, 81] on input "Search by Door/Port" at bounding box center [298, 83] width 171 height 11
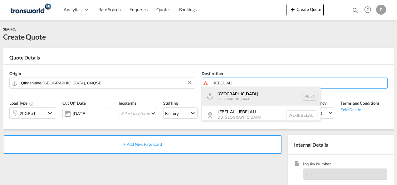
click at [230, 93] on div "[GEOGRAPHIC_DATA] [GEOGRAPHIC_DATA]" at bounding box center [261, 96] width 118 height 19
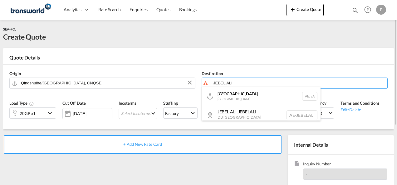
type input "[GEOGRAPHIC_DATA], [GEOGRAPHIC_DATA]"
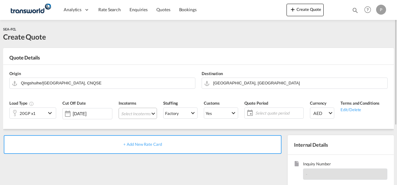
click at [130, 114] on md-select "Select Incoterms EXW - import Ex Works DAP - export Delivered at Place FAS - im…" at bounding box center [137, 113] width 38 height 11
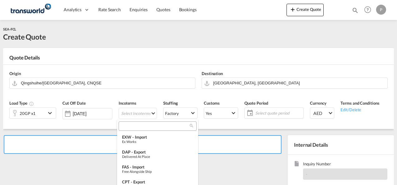
click at [138, 126] on input "search" at bounding box center [154, 126] width 69 height 6
click at [138, 125] on input "search" at bounding box center [154, 126] width 69 height 6
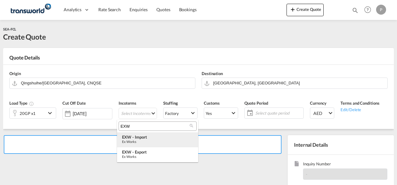
type input "EXW"
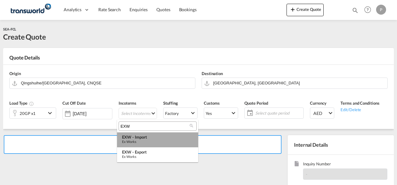
click at [138, 138] on div "EXW - import" at bounding box center [157, 137] width 71 height 5
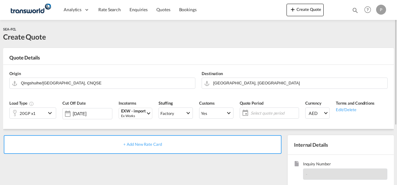
click at [263, 113] on span "Select quote period" at bounding box center [273, 113] width 46 height 6
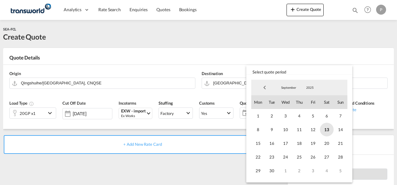
click at [329, 131] on span "13" at bounding box center [327, 130] width 14 height 14
click at [272, 170] on span "30" at bounding box center [272, 171] width 14 height 14
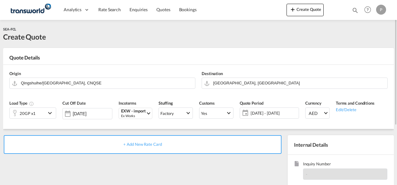
scroll to position [62, 0]
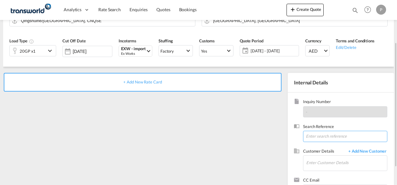
click at [315, 134] on input at bounding box center [345, 136] width 84 height 11
click at [312, 137] on input at bounding box center [345, 136] width 84 height 11
paste input "TWP9071"
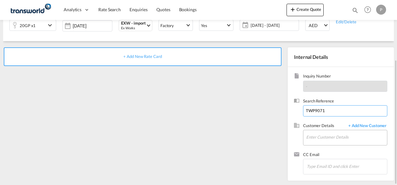
type input "TWP9071"
drag, startPoint x: 313, startPoint y: 138, endPoint x: 324, endPoint y: 136, distance: 10.8
click at [313, 137] on input "Enter Customer Details" at bounding box center [346, 137] width 81 height 14
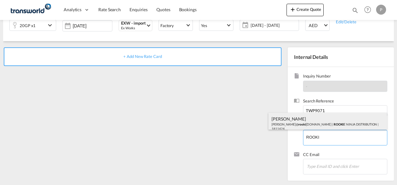
click at [296, 123] on div "[PERSON_NAME] [PERSON_NAME]@ rooki [DOMAIN_NAME] | ROOKI E NINJA DISTRIBUTION |…" at bounding box center [327, 123] width 118 height 21
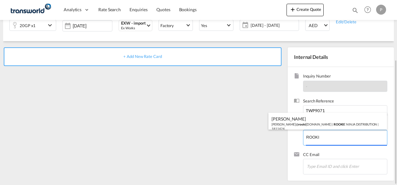
type input "ROOKIE NINJA DISTRIBUTION, [PERSON_NAME], [PERSON_NAME][EMAIL_ADDRESS][DOMAIN_N…"
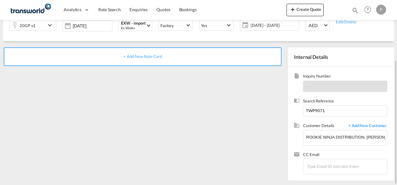
click at [141, 57] on span "+ Add New Rate Card" at bounding box center [142, 56] width 38 height 5
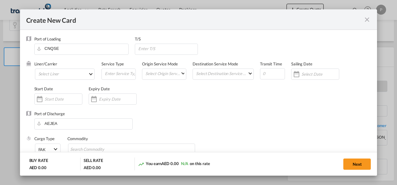
type input "Basic Ocean Freight"
select select "per equipment"
click at [70, 75] on md-select "Select Liner 2HM LOGISTICS D.O.O 2HM LOGISTICS D.O.O. / TDWC-CAPODISTRI 2HM LOG…" at bounding box center [65, 74] width 60 height 11
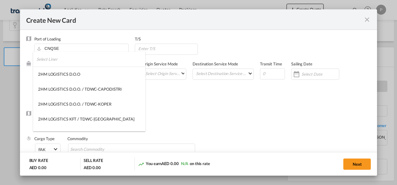
click at [72, 62] on input "search" at bounding box center [90, 59] width 109 height 15
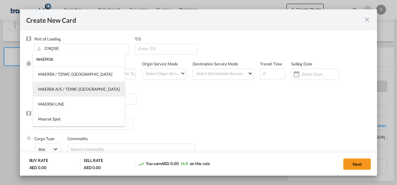
type input "MAERSK"
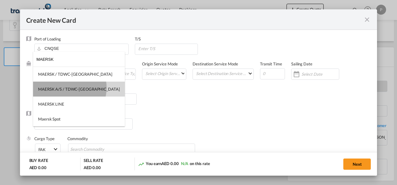
click at [69, 88] on div "MAERSK A/S / TDWC-[GEOGRAPHIC_DATA]" at bounding box center [79, 89] width 82 height 6
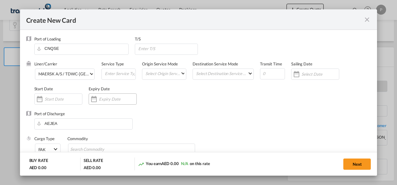
click at [120, 99] on input "Create New Card ..." at bounding box center [117, 99] width 37 height 5
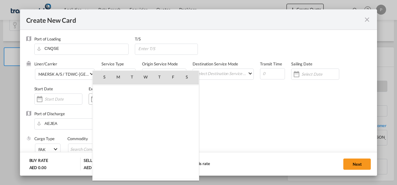
scroll to position [144402, 0]
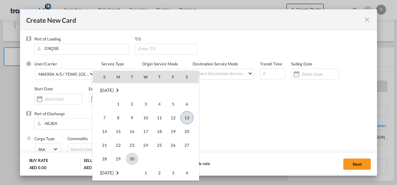
click at [133, 158] on span "30" at bounding box center [132, 159] width 12 height 12
type input "[DATE]"
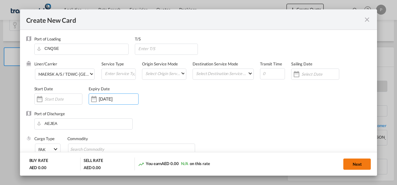
click at [352, 161] on button "Next" at bounding box center [356, 164] width 27 height 11
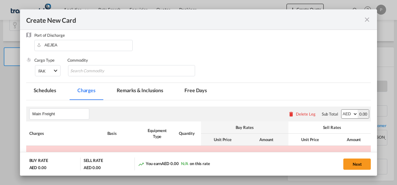
scroll to position [133, 0]
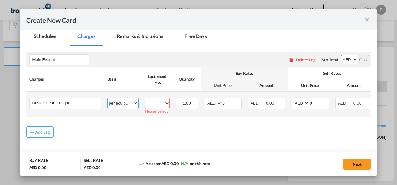
click at [133, 102] on select "per equipment per container per B/L per shipping bill per shipment % on freight…" at bounding box center [123, 103] width 31 height 10
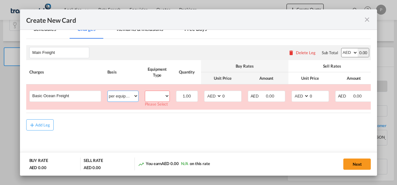
scroll to position [148, 0]
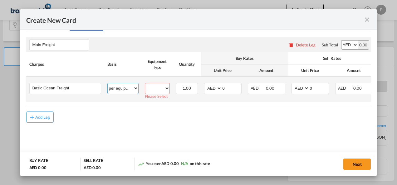
click at [134, 89] on select "per equipment per container per B/L per shipping bill per shipment % on freight…" at bounding box center [123, 88] width 31 height 10
select select "per shipment"
click at [108, 83] on select "per equipment per container per B/L per shipping bill per shipment % on freight…" at bounding box center [123, 88] width 31 height 10
click at [227, 87] on input "0" at bounding box center [231, 87] width 19 height 9
click at [226, 87] on input "0" at bounding box center [231, 87] width 19 height 9
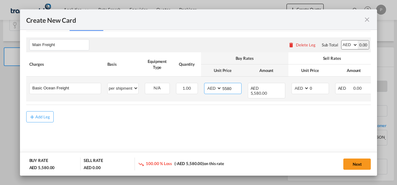
type input "5580"
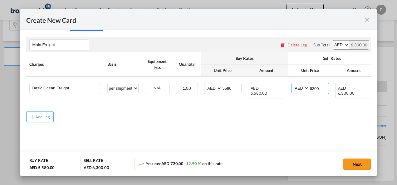
type input "6300"
click at [359, 164] on button "Next" at bounding box center [356, 164] width 27 height 11
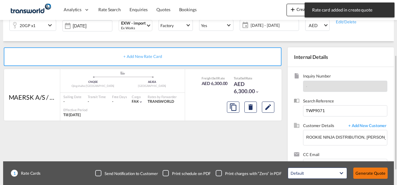
click at [374, 173] on button "Generate Quote" at bounding box center [370, 173] width 34 height 11
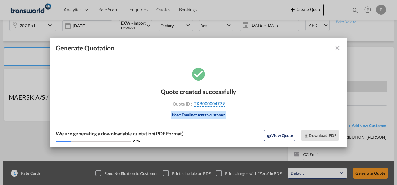
click at [211, 103] on span "TXB000004779" at bounding box center [209, 104] width 31 height 6
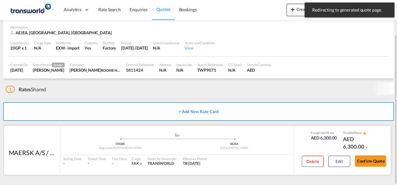
scroll to position [39, 0]
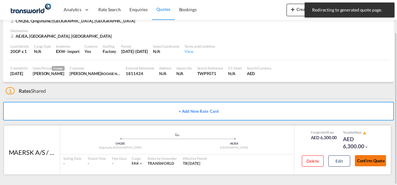
click at [370, 160] on button "Confirm Quote" at bounding box center [369, 160] width 31 height 11
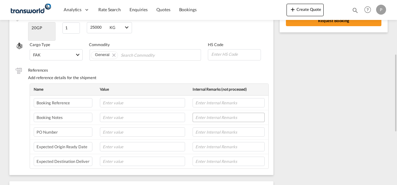
scroll to position [3, 0]
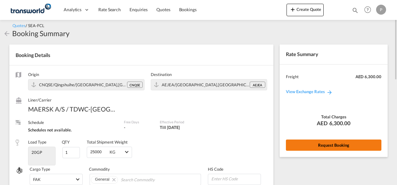
click at [330, 142] on button "Request Booking" at bounding box center [333, 145] width 95 height 11
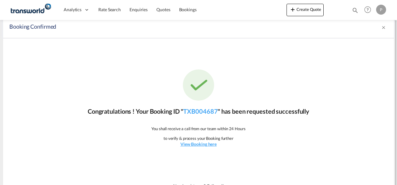
scroll to position [12, 0]
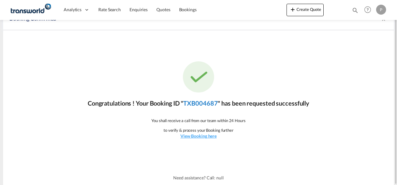
click at [196, 103] on link "TXB004687" at bounding box center [200, 102] width 34 height 7
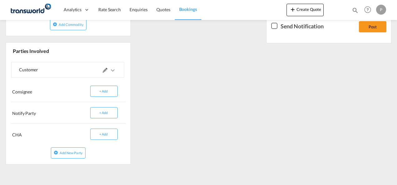
scroll to position [153, 0]
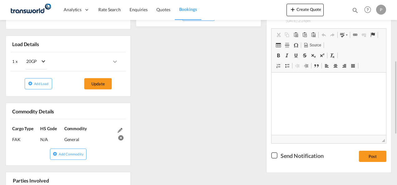
click at [185, 108] on div "References Inquiry No. N/A Quotation No. TXB000004779 Search Reference TWP9071 …" at bounding box center [198, 128] width 390 height 343
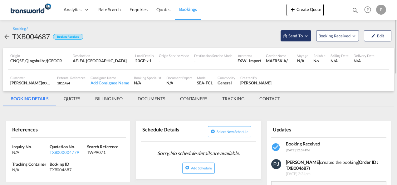
click at [308, 36] on md-icon "Open demo menu" at bounding box center [306, 36] width 6 height 6
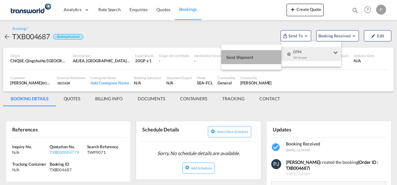
click at [238, 56] on span "Send Shipment" at bounding box center [239, 57] width 27 height 10
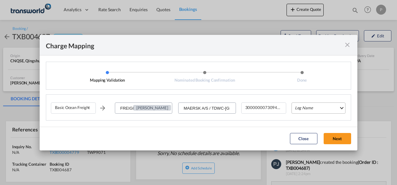
click at [311, 106] on md-select "Leg Name HANDLING ORIGIN VESSEL HANDLING DESTINATION OTHERS TL PICK UP CUSTOMS …" at bounding box center [318, 108] width 54 height 11
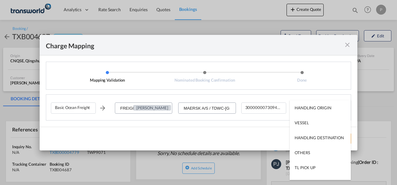
type md-option "HANDLING ORIGIN"
type md-option "VESSEL"
click at [308, 123] on md-option "VESSEL" at bounding box center [319, 122] width 61 height 15
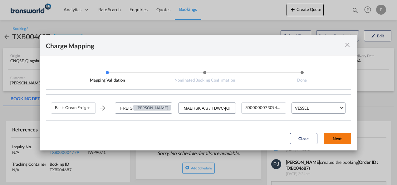
click at [334, 138] on button "Next" at bounding box center [336, 138] width 27 height 11
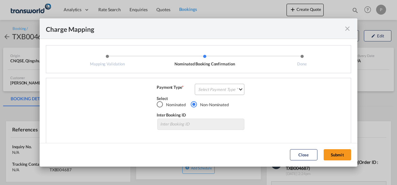
click at [205, 89] on md-select "Select Payment Type COLLECT PREPAID" at bounding box center [220, 89] width 50 height 11
click at [208, 88] on div "COLLECT" at bounding box center [205, 90] width 18 height 6
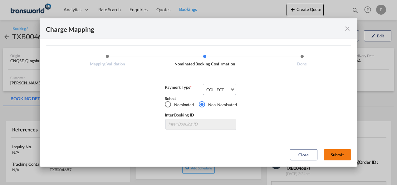
click at [339, 152] on button "Submit" at bounding box center [336, 154] width 27 height 11
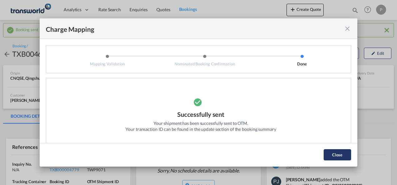
click at [334, 156] on button "Close" at bounding box center [336, 154] width 27 height 11
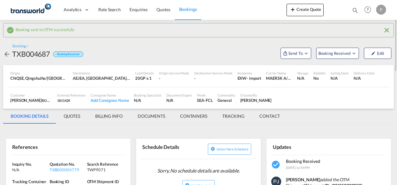
scroll to position [62, 0]
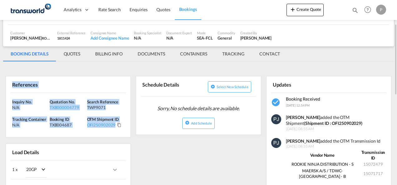
drag, startPoint x: 13, startPoint y: 84, endPoint x: 122, endPoint y: 129, distance: 117.1
click at [122, 129] on div "References Inquiry No. N/A Quotation No. TXB000004779 Search Reference TWP9071 …" at bounding box center [68, 106] width 125 height 61
copy div "References Inquiry No. N/A Quotation No. TXB000004779 Search Reference TWP9071 …"
click at [307, 13] on button "Create Quote" at bounding box center [304, 10] width 37 height 12
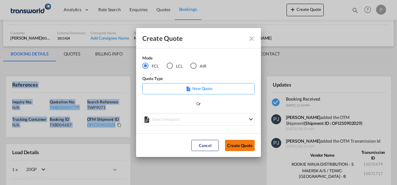
click at [243, 145] on button "Create Quote" at bounding box center [240, 145] width 30 height 11
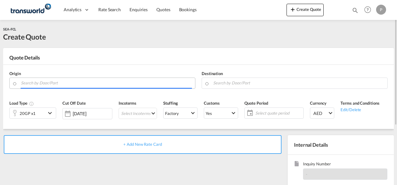
click at [56, 83] on input "Search by Door/Port" at bounding box center [106, 83] width 171 height 11
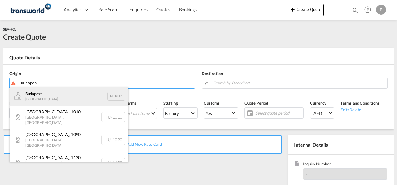
click at [36, 96] on div "Budapes t Hungary HUBUD" at bounding box center [69, 96] width 118 height 19
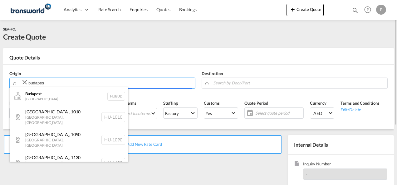
type input "[GEOGRAPHIC_DATA], HUBUD"
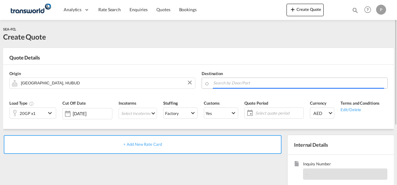
click at [244, 84] on input "Search by Door/Port" at bounding box center [298, 83] width 171 height 11
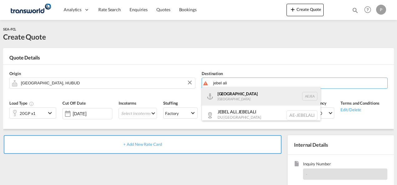
click at [241, 99] on div "[GEOGRAPHIC_DATA] [GEOGRAPHIC_DATA]" at bounding box center [261, 96] width 118 height 19
type input "[GEOGRAPHIC_DATA], [GEOGRAPHIC_DATA]"
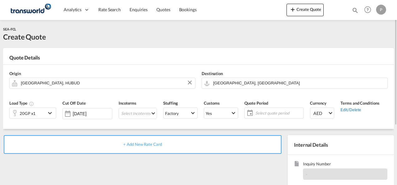
click at [352, 110] on div "Edit/Delete" at bounding box center [359, 109] width 39 height 6
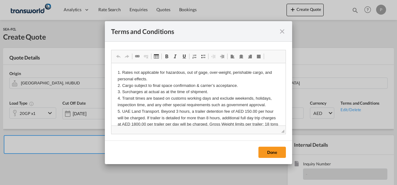
click at [281, 32] on md-icon "icon-close fg-AAA8AD cursor" at bounding box center [281, 31] width 7 height 7
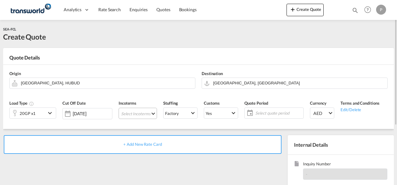
click at [132, 114] on md-select "Select Incoterms EXW - import Ex Works DAP - export Delivered at Place FAS - im…" at bounding box center [137, 113] width 38 height 11
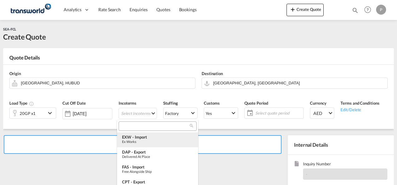
click at [135, 142] on div "Ex Works" at bounding box center [157, 142] width 71 height 4
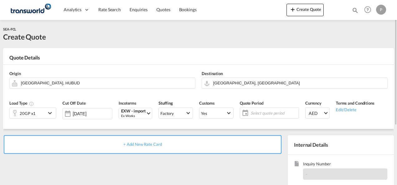
click at [257, 113] on span "Select quote period" at bounding box center [273, 113] width 46 height 6
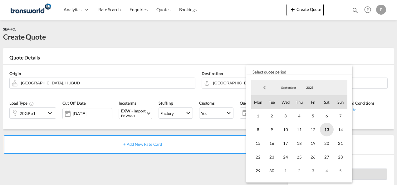
click at [327, 130] on span "13" at bounding box center [327, 130] width 14 height 14
click at [272, 171] on span "30" at bounding box center [272, 171] width 14 height 14
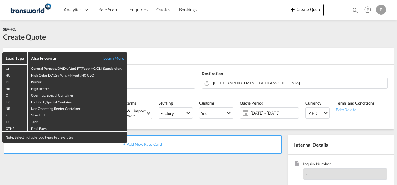
click at [263, 41] on div "Load Type Also known as Learn More GP General Purpose, DV(Dry Van), FT(Feet), H…" at bounding box center [198, 92] width 397 height 185
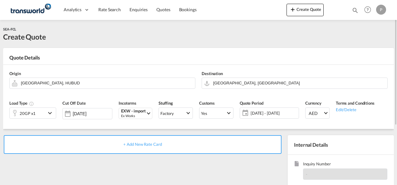
click at [15, 114] on div at bounding box center [15, 113] width 10 height 12
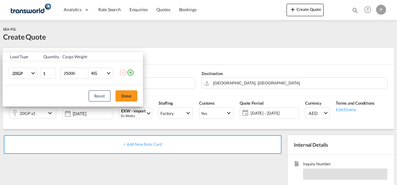
click at [131, 71] on md-icon "icon-plus-circle-outline" at bounding box center [130, 72] width 7 height 7
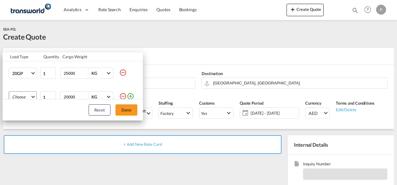
click at [33, 96] on md-select "Choose 20GP 40GP 40HC 45HC 20RE 40RE 40HR 20OT 40OT 20FR 40FR 40NR 20NR 45S 20T…" at bounding box center [23, 96] width 28 height 11
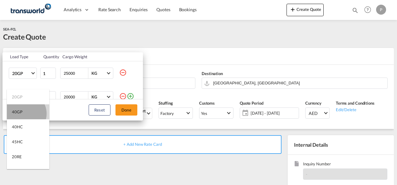
click at [24, 113] on md-option "40GP" at bounding box center [28, 111] width 42 height 15
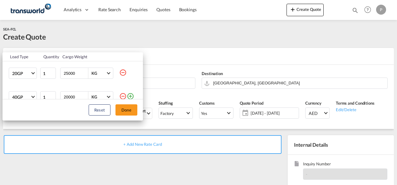
scroll to position [3, 0]
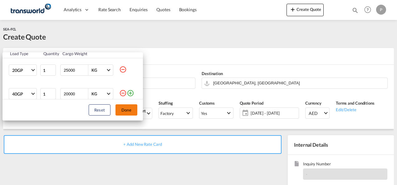
click at [130, 112] on button "Done" at bounding box center [126, 109] width 22 height 11
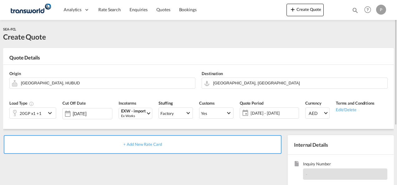
click at [51, 113] on md-icon "icon-chevron-down" at bounding box center [50, 112] width 9 height 7
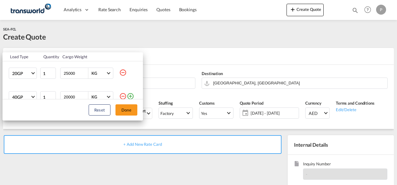
click at [228, 96] on div "Load Type Quantity Cargo Weight 20GP 20GP 40GP 40HC 45HC 20RE 40RE 40HR 20OT 40…" at bounding box center [198, 92] width 397 height 185
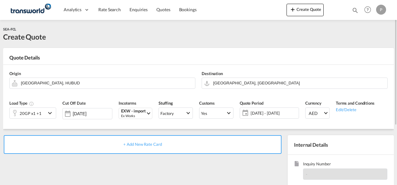
scroll to position [62, 0]
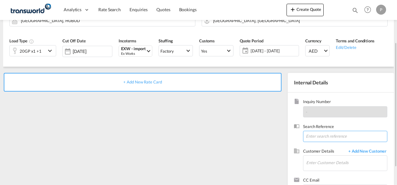
click at [317, 135] on input at bounding box center [345, 136] width 84 height 11
paste input "TWP9090"
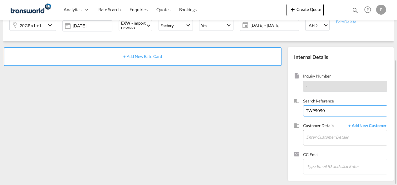
type input "TWP9090"
click at [321, 140] on input "Enter Customer Details" at bounding box center [346, 137] width 81 height 14
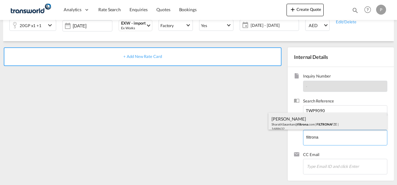
click at [278, 121] on div "[PERSON_NAME] SharathSasankan@ filtrona .com | FILTRONA FZE | 1688632" at bounding box center [327, 123] width 118 height 21
type input "FILTRONA FZE, [PERSON_NAME], [EMAIL_ADDRESS][DOMAIN_NAME]"
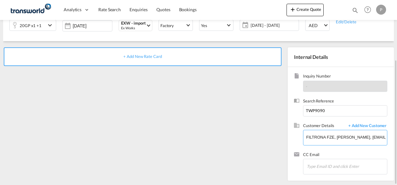
scroll to position [0, 0]
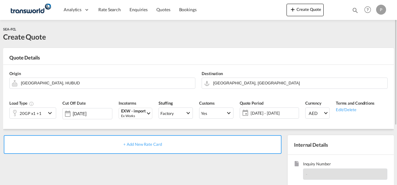
click at [141, 144] on span "+ Add New Rate Card" at bounding box center [142, 144] width 38 height 5
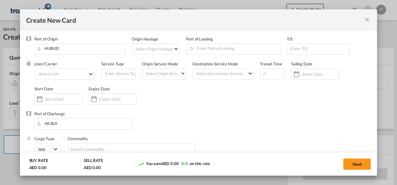
type input "Basic Ocean Freight"
select select "per equipment"
click at [68, 75] on md-select "Select Liner 2HM LOGISTICS D.O.O 2HM LOGISTICS D.O.O. / TDWC-CAPODISTRI 2HM LOG…" at bounding box center [65, 74] width 60 height 11
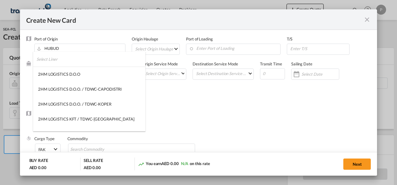
click at [66, 62] on input "search" at bounding box center [90, 59] width 109 height 15
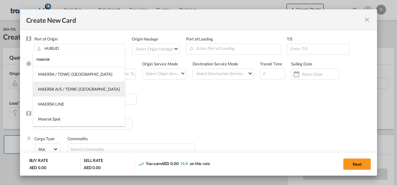
type input "maersk"
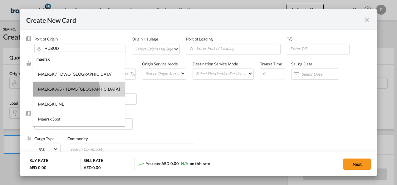
click at [61, 91] on div "MAERSK A/S / TDWC-[GEOGRAPHIC_DATA]" at bounding box center [79, 89] width 82 height 6
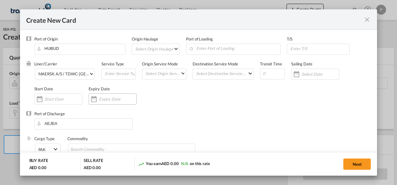
click at [110, 97] on input "Create New Card ..." at bounding box center [117, 99] width 37 height 5
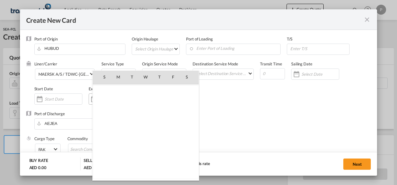
scroll to position [144402, 0]
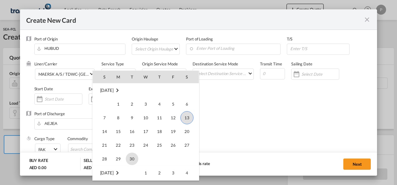
click at [137, 161] on span "30" at bounding box center [132, 159] width 12 height 12
type input "[DATE]"
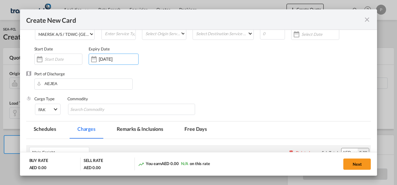
scroll to position [62, 0]
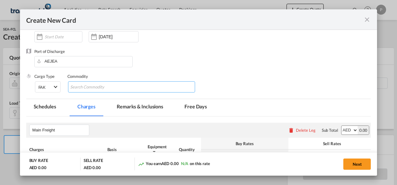
click at [96, 89] on input "Chips input." at bounding box center [98, 87] width 57 height 10
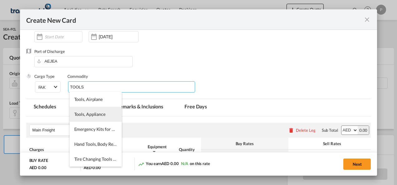
type input "TOOLS"
click at [98, 115] on span "Tools, Appliance" at bounding box center [89, 114] width 31 height 5
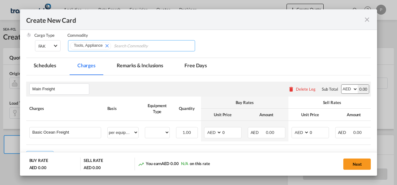
scroll to position [125, 0]
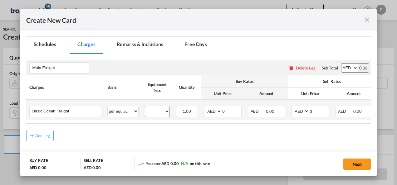
click at [166, 113] on select "20GP 40GP" at bounding box center [157, 111] width 24 height 8
select select "20GP"
click at [145, 107] on select "20GP 40GP" at bounding box center [157, 111] width 24 height 8
click at [231, 110] on input "0" at bounding box center [231, 110] width 19 height 9
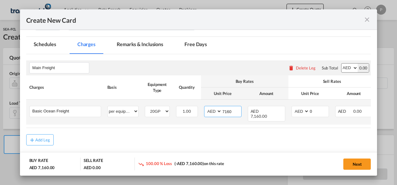
type input "7160"
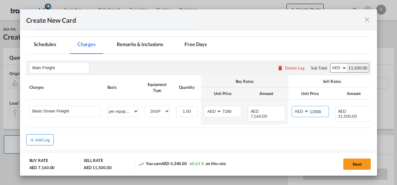
type input "11500"
click at [45, 141] on div "Add Leg" at bounding box center [42, 140] width 15 height 4
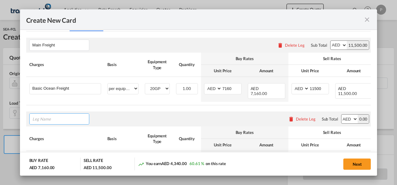
scroll to position [156, 0]
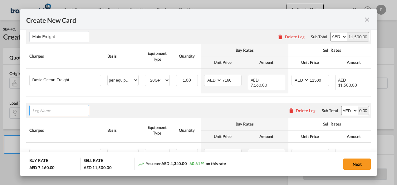
click at [55, 112] on input "Leg Name" at bounding box center [60, 110] width 56 height 9
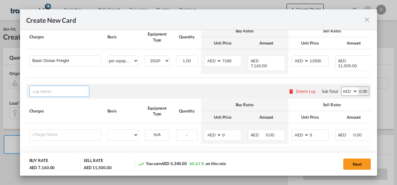
scroll to position [144, 0]
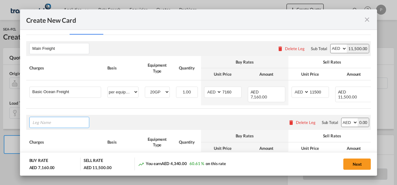
click at [51, 125] on input "Leg Name" at bounding box center [60, 122] width 56 height 9
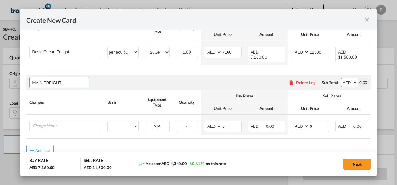
scroll to position [206, 0]
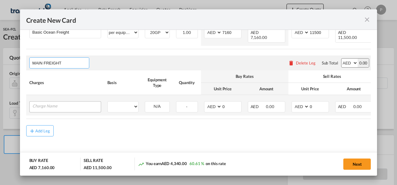
type input "MAIN FREIGHT"
click at [64, 105] on input "Charge Name" at bounding box center [66, 106] width 68 height 9
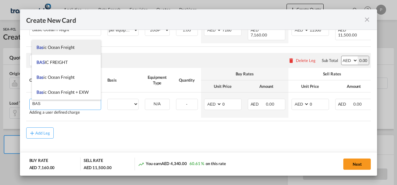
click at [65, 48] on span "Bas ic Ocean Freight" at bounding box center [55, 47] width 38 height 5
type input "Basic Ocean Freight"
select select "per equipment"
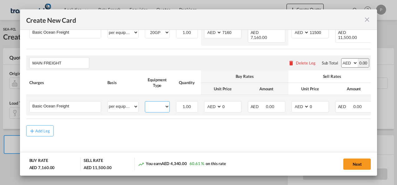
click at [164, 106] on select "20GP 40GP" at bounding box center [157, 107] width 24 height 8
select select "40GP"
click at [145, 103] on select "20GP 40GP" at bounding box center [157, 107] width 24 height 8
click at [230, 105] on input "0" at bounding box center [231, 106] width 19 height 9
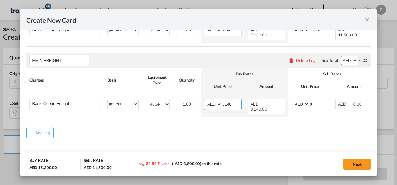
type input "8140"
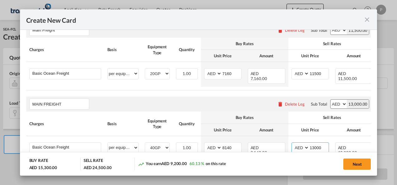
scroll to position [175, 0]
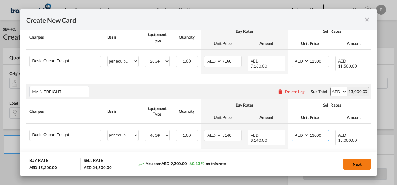
type input "13000"
click at [355, 165] on button "Next" at bounding box center [356, 164] width 27 height 11
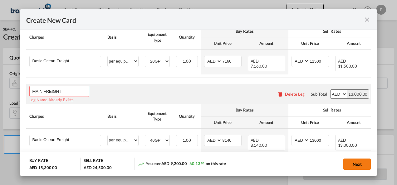
scroll to position [165, 0]
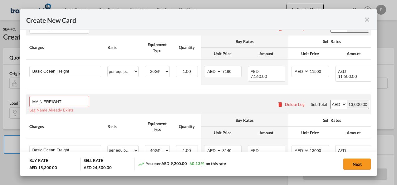
click at [342, 106] on select "AED AFN ALL AMD ANG AOA ARS AUD AWG AZN BAM BBD BDT BGN BHD BIF BMD BND BOB BRL…" at bounding box center [338, 104] width 16 height 9
click at [360, 165] on button "Next" at bounding box center [356, 164] width 27 height 11
click at [74, 102] on input "MAIN FREIGHT" at bounding box center [60, 101] width 56 height 9
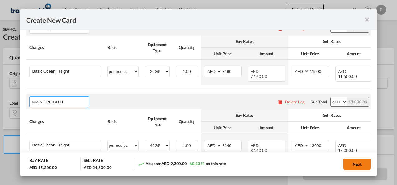
type input "MAIN FREIGHT1"
click at [356, 163] on button "Next" at bounding box center [356, 164] width 27 height 11
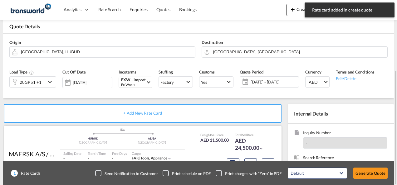
scroll to position [62, 0]
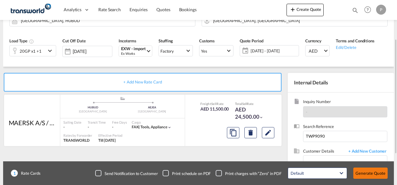
click at [373, 175] on button "Generate Quote" at bounding box center [370, 173] width 34 height 11
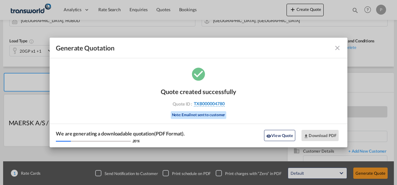
click at [212, 103] on span "TXB000004780" at bounding box center [209, 104] width 31 height 6
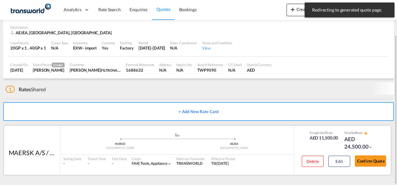
scroll to position [39, 0]
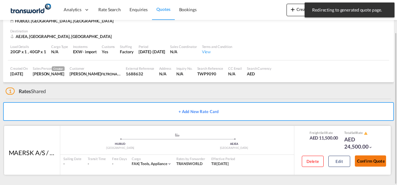
click at [373, 160] on button "Confirm Quote" at bounding box center [369, 161] width 31 height 11
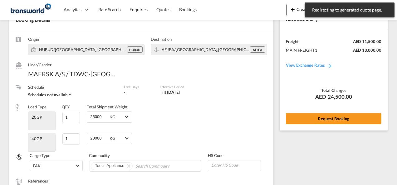
scroll to position [274, 0]
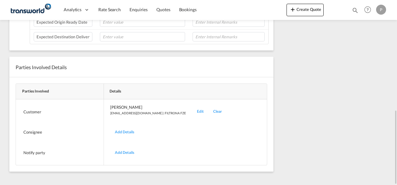
click at [192, 109] on div "Edit" at bounding box center [200, 111] width 16 height 15
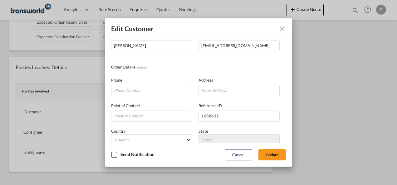
scroll to position [62, 0]
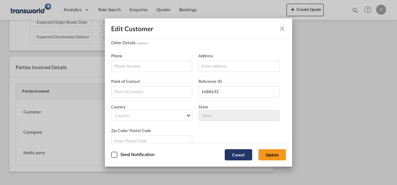
click at [239, 155] on button "Cancel" at bounding box center [237, 154] width 27 height 11
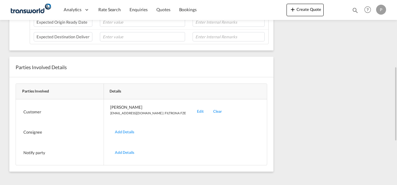
scroll to position [87, 0]
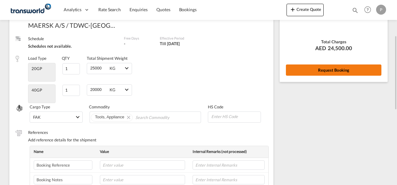
click at [326, 69] on button "Request Booking" at bounding box center [333, 70] width 95 height 11
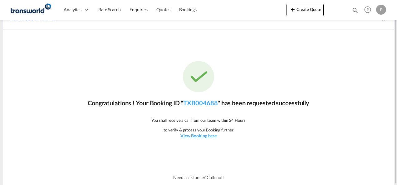
scroll to position [12, 0]
click at [198, 103] on link "TXB004688" at bounding box center [200, 102] width 34 height 7
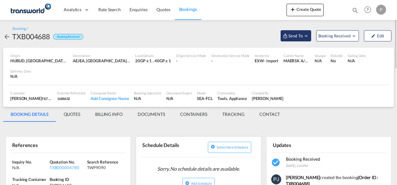
click at [306, 37] on md-icon "Open demo menu" at bounding box center [306, 36] width 6 height 6
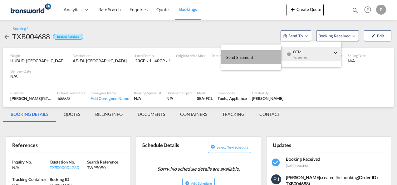
click at [242, 56] on span "Send Shipment" at bounding box center [239, 57] width 27 height 10
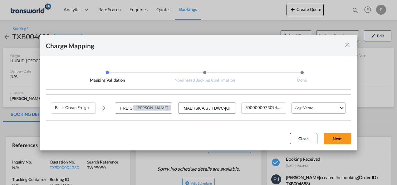
click at [305, 108] on md-select "Leg Name HANDLING ORIGIN VESSEL HANDLING DESTINATION OTHERS TL PICK UP CUSTOMS …" at bounding box center [318, 108] width 54 height 11
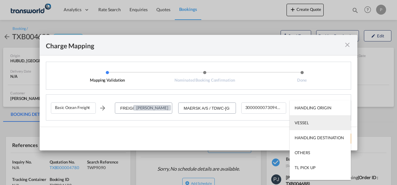
click at [302, 122] on div "VESSEL" at bounding box center [301, 123] width 14 height 6
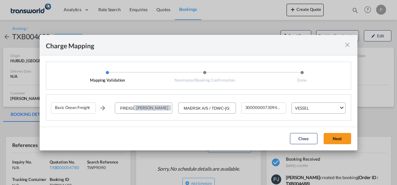
click at [336, 139] on button "Next" at bounding box center [336, 138] width 27 height 11
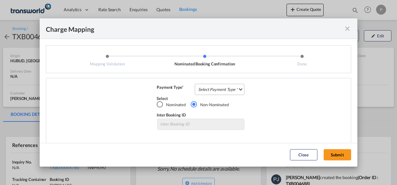
click at [207, 89] on md-select "Select Payment Type COLLECT PREPAID" at bounding box center [220, 89] width 50 height 11
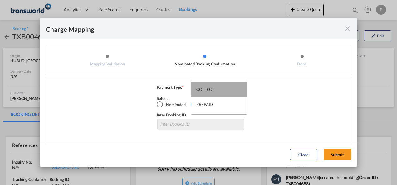
click at [209, 88] on div "COLLECT" at bounding box center [205, 90] width 18 height 6
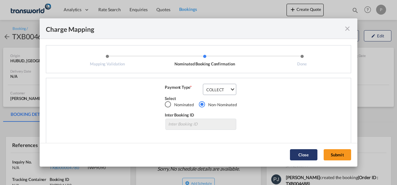
click at [337, 152] on button "Submit" at bounding box center [336, 154] width 27 height 11
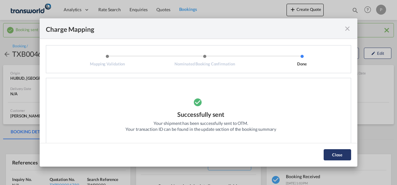
click at [340, 155] on button "Close" at bounding box center [336, 154] width 27 height 11
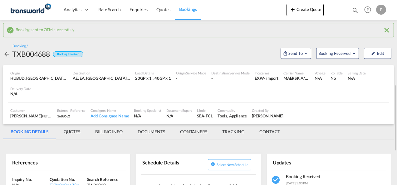
scroll to position [94, 0]
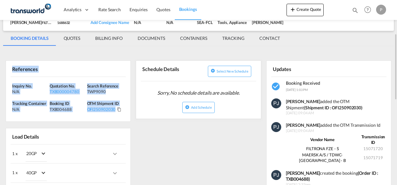
drag, startPoint x: 11, startPoint y: 68, endPoint x: 118, endPoint y: 113, distance: 116.4
click at [118, 113] on div "References Inquiry No. N/A Quotation No. TXB000004780 Search Reference TWP9090 …" at bounding box center [68, 90] width 125 height 61
copy div "References Inquiry No. N/A Quotation No. TXB000004780 Search Reference TWP9090 …"
click at [302, 11] on button "Create Quote" at bounding box center [304, 10] width 37 height 12
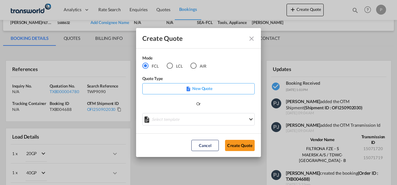
click at [193, 65] on div "AIR" at bounding box center [193, 66] width 6 height 6
click at [239, 144] on button "Create Quote" at bounding box center [240, 145] width 30 height 11
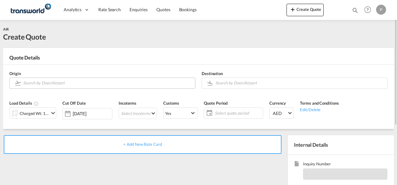
click at [77, 84] on input "Search by Door/Airport" at bounding box center [107, 83] width 169 height 11
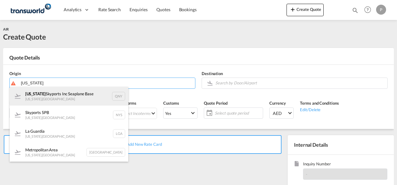
click at [62, 99] on div "[US_STATE] Skyports Inc [GEOGRAPHIC_DATA] [US_STATE] , [GEOGRAPHIC_DATA] QNY" at bounding box center [69, 96] width 118 height 19
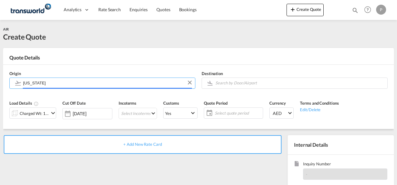
type input "[US_STATE] Skyports Inc Seaplane Base, [US_STATE], [GEOGRAPHIC_DATA]"
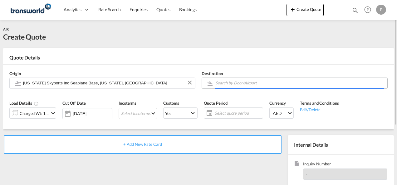
click at [227, 84] on input "Search by Door/Airport" at bounding box center [299, 83] width 169 height 11
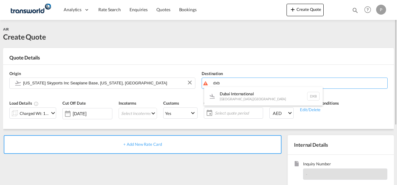
click at [229, 92] on div "Dubai International [GEOGRAPHIC_DATA] , [GEOGRAPHIC_DATA] DXB" at bounding box center [263, 96] width 118 height 19
type input "Dubai International, [GEOGRAPHIC_DATA], DXB"
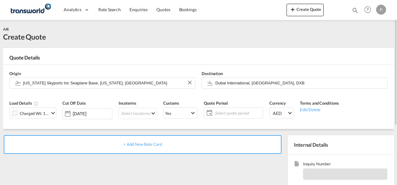
click at [53, 112] on md-icon "icon-chevron-down" at bounding box center [52, 112] width 7 height 7
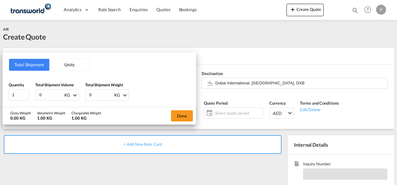
drag, startPoint x: 47, startPoint y: 94, endPoint x: -1, endPoint y: 91, distance: 47.7
click at [0, 91] on html "Analytics Dashboard Rate Search Enquiries Quotes Bookings Analytics" at bounding box center [198, 92] width 397 height 185
type input "2.5"
click at [175, 112] on button "Done" at bounding box center [182, 115] width 22 height 11
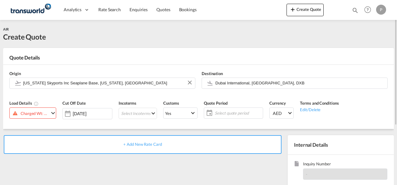
click at [51, 113] on md-icon "icon-chevron-down" at bounding box center [52, 112] width 7 height 7
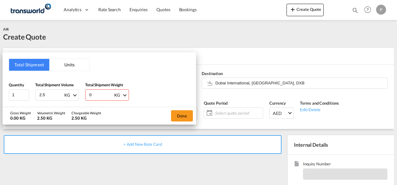
drag, startPoint x: 97, startPoint y: 94, endPoint x: 61, endPoint y: 93, distance: 35.6
click at [62, 93] on div "Quantity 1 Total Shipment Volume 2.5 KG CBM CFT KG LB Total Shipment Weight 0 K…" at bounding box center [99, 91] width 181 height 19
type input "2.5"
click at [183, 115] on button "Done" at bounding box center [182, 115] width 22 height 11
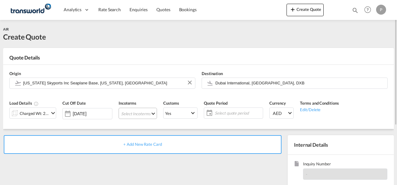
click at [147, 115] on md-select "Select Incoterms EXW - import Ex Works DAP - export Delivered at Place FAS - im…" at bounding box center [137, 113] width 38 height 11
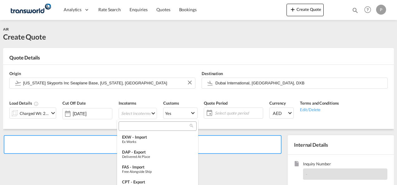
click at [136, 126] on input "search" at bounding box center [154, 126] width 69 height 6
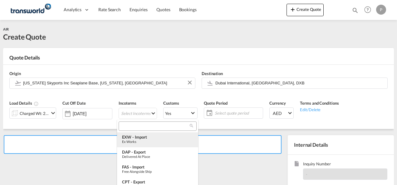
click at [135, 141] on div "Ex Works" at bounding box center [157, 142] width 71 height 4
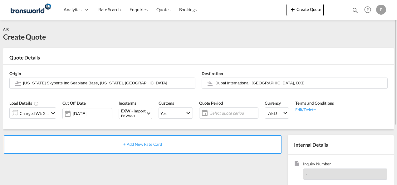
click at [222, 114] on span "Select quote period" at bounding box center [233, 113] width 46 height 6
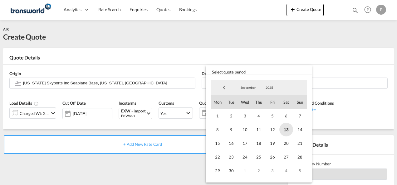
click at [286, 130] on span "13" at bounding box center [286, 130] width 14 height 14
click at [232, 170] on span "30" at bounding box center [231, 171] width 14 height 14
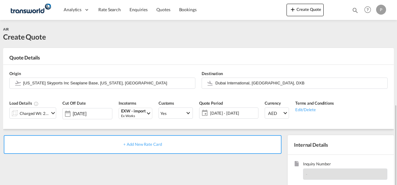
scroll to position [88, 0]
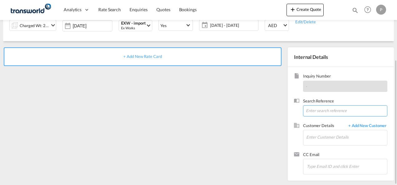
click at [313, 111] on input at bounding box center [345, 110] width 84 height 11
click at [318, 111] on input at bounding box center [345, 110] width 84 height 11
paste input "TWP8357"
type input "TWP8357"
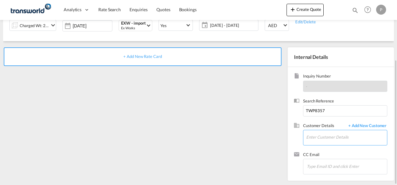
click at [319, 136] on input "Enter Customer Details" at bounding box center [346, 137] width 81 height 14
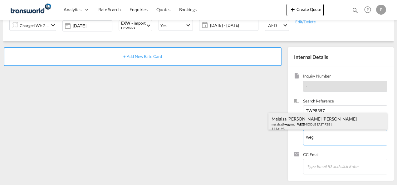
click at [303, 120] on div "Melaisa [PERSON_NAME] [PERSON_NAME] melaisa@ weg .net | [GEOGRAPHIC_DATA] FZE |…" at bounding box center [327, 123] width 118 height 21
type input "WEG MIDDLE EAST FZE, Melaisa [PERSON_NAME] [PERSON_NAME], [EMAIL_ADDRESS][DOMAI…"
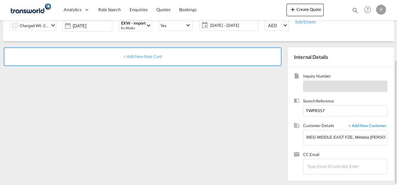
click at [141, 56] on span "+ Add New Rate Card" at bounding box center [142, 56] width 38 height 5
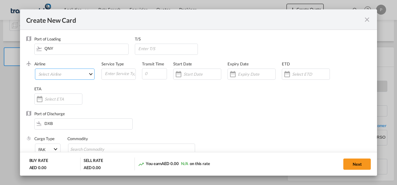
click at [78, 75] on md-select "Select Airline AIR EXPRESS S.A. (1166- / -) CMA CGM Air Cargo (1140-2C / -) DDW…" at bounding box center [65, 74] width 60 height 11
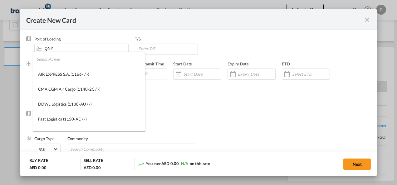
click at [70, 62] on input "search" at bounding box center [90, 59] width 109 height 15
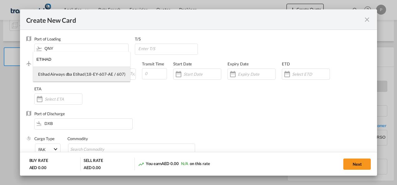
type input "ETIHAD"
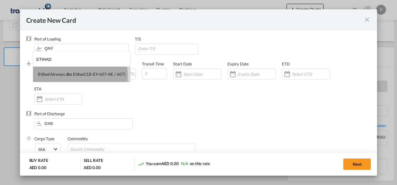
click at [67, 76] on div "Etihad Airways dba Etihad (18-EY-607-AE / 607)" at bounding box center [81, 74] width 87 height 6
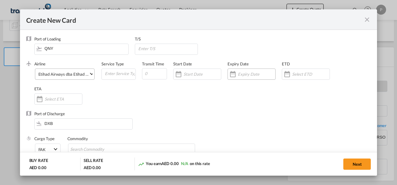
click at [241, 74] on input "Create New Card ..." at bounding box center [256, 74] width 37 height 5
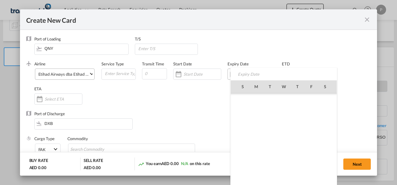
scroll to position [144402, 0]
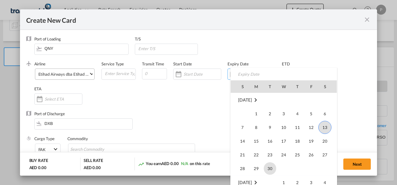
click at [270, 169] on span "30" at bounding box center [269, 168] width 12 height 12
type input "[DATE]"
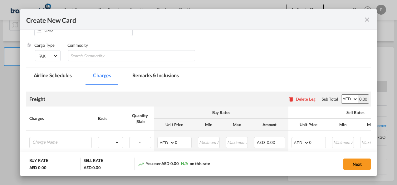
scroll to position [31, 0]
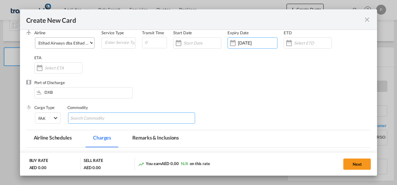
drag, startPoint x: 96, startPoint y: 118, endPoint x: 99, endPoint y: 118, distance: 3.2
click at [96, 118] on input "Search Commodity" at bounding box center [98, 118] width 57 height 10
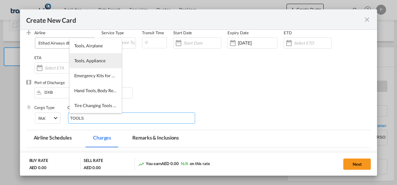
type input "TOOLS"
click at [94, 64] on li "Tools, Appliance" at bounding box center [96, 60] width 52 height 15
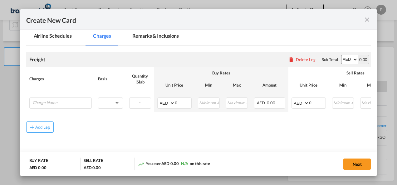
scroll to position [148, 0]
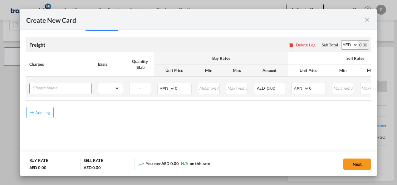
click at [58, 87] on input "Charge Name" at bounding box center [61, 87] width 59 height 9
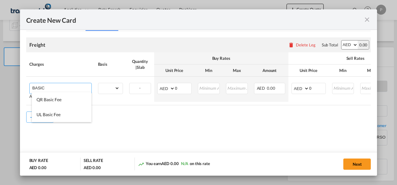
drag, startPoint x: 54, startPoint y: 87, endPoint x: 0, endPoint y: 84, distance: 54.3
click at [0, 85] on html "Analytics Dashboard Rate Search Enquiries Quotes Bookings Analytics" at bounding box center [198, 92] width 397 height 185
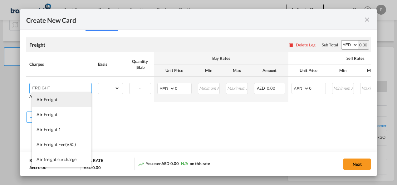
click at [49, 101] on span "Air Freight" at bounding box center [46, 99] width 21 height 5
type input "Air Freight"
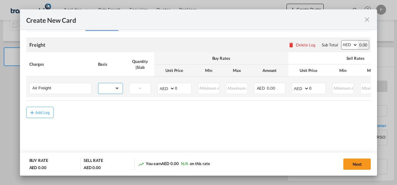
click at [116, 89] on select "gross_weight volumetric_weight per_shipment per_bl per_km % on air freight per_…" at bounding box center [108, 88] width 21 height 10
select select "per_shipment"
click at [98, 83] on select "gross_weight volumetric_weight per_shipment per_bl per_km % on air freight per_…" at bounding box center [108, 88] width 21 height 10
click at [181, 86] on input "0" at bounding box center [183, 87] width 16 height 9
type input "200"
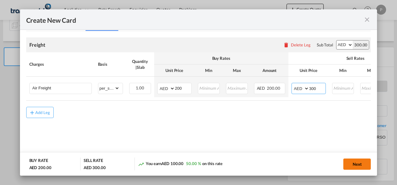
type input "300"
click at [358, 165] on button "Next" at bounding box center [356, 164] width 27 height 11
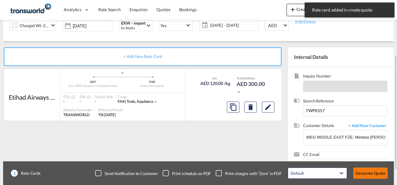
click at [366, 173] on button "Generate Quote" at bounding box center [370, 173] width 34 height 11
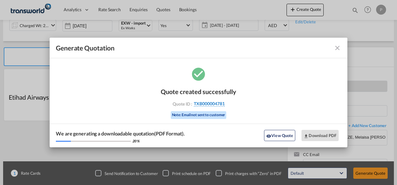
click at [208, 104] on span "TXB000004781" at bounding box center [209, 104] width 31 height 6
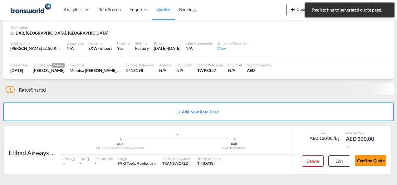
scroll to position [38, 0]
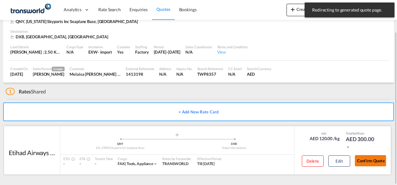
click at [372, 162] on button "Confirm Quote" at bounding box center [369, 160] width 31 height 11
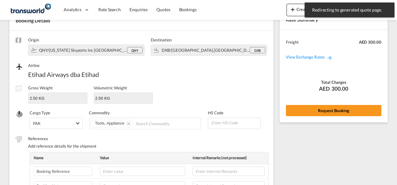
scroll to position [231, 0]
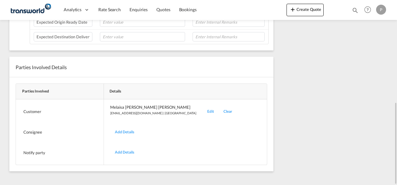
click at [202, 110] on div "Edit" at bounding box center [210, 111] width 16 height 15
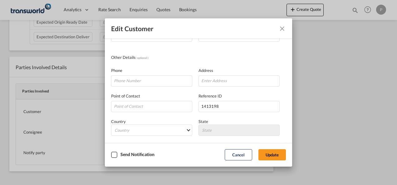
scroll to position [74, 0]
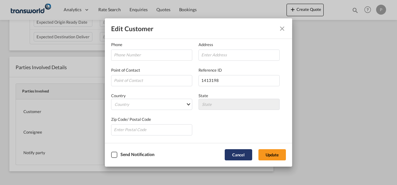
click at [236, 154] on button "Cancel" at bounding box center [237, 154] width 27 height 11
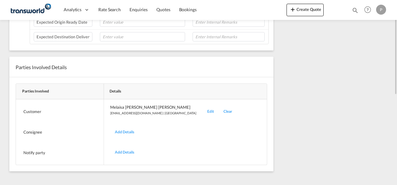
scroll to position [13, 0]
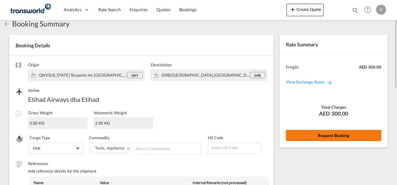
click at [337, 135] on button "Request Booking" at bounding box center [333, 135] width 95 height 11
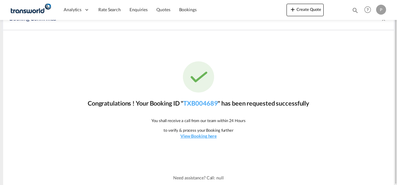
scroll to position [0, 0]
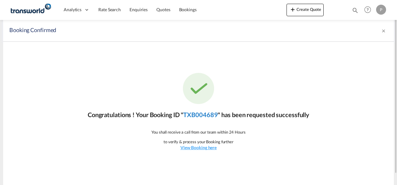
click at [204, 113] on link "TXB004689" at bounding box center [200, 114] width 34 height 7
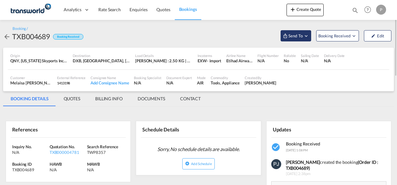
click at [306, 38] on md-icon "Open demo menu" at bounding box center [306, 36] width 6 height 6
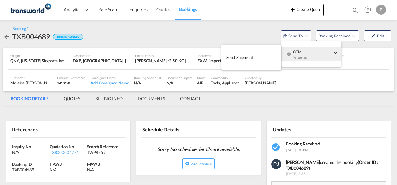
click at [243, 57] on span "Send Shipment" at bounding box center [239, 57] width 27 height 10
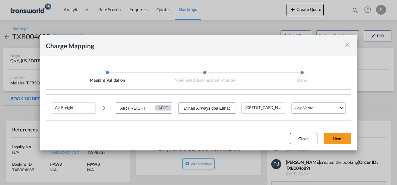
click at [311, 108] on md-select "Leg Name HANDLING ORIGIN HANDLING DESTINATION OTHERS TL PICK UP CUSTOMS ORIGIN …" at bounding box center [318, 108] width 54 height 11
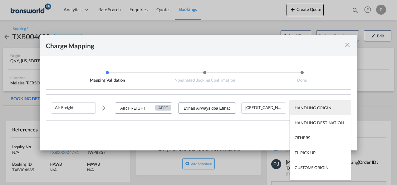
type md-option "HANDLING ORIGIN"
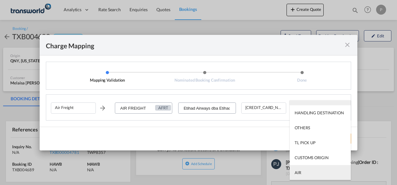
type md-option "AIR"
click at [306, 173] on md-option "AIR" at bounding box center [319, 172] width 61 height 15
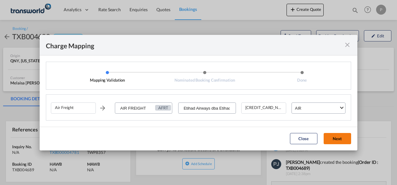
click at [342, 138] on button "Next" at bounding box center [336, 138] width 27 height 11
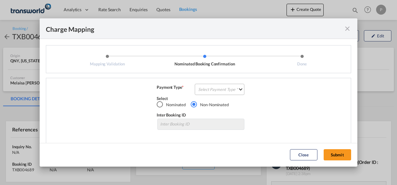
click at [208, 87] on md-select "Select Payment Type COLLECT PREPAID" at bounding box center [220, 89] width 50 height 11
click at [208, 90] on div "COLLECT" at bounding box center [205, 90] width 18 height 6
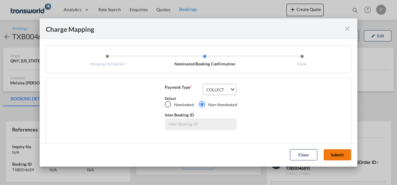
click at [337, 155] on button "Submit" at bounding box center [336, 154] width 27 height 11
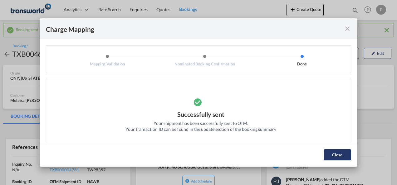
click at [342, 152] on button "Close" at bounding box center [336, 154] width 27 height 11
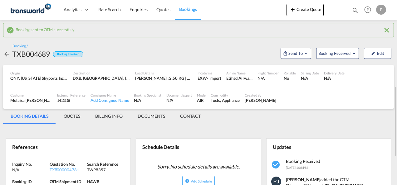
scroll to position [94, 0]
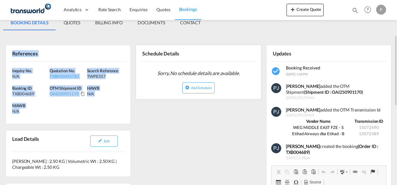
drag, startPoint x: 12, startPoint y: 52, endPoint x: 46, endPoint y: 109, distance: 66.2
click at [46, 109] on div "References Inquiry No. N/A Quotation No. TXB000004781 Search Reference TWP8357 …" at bounding box center [68, 84] width 125 height 79
copy div "References Inquiry No. N/A Quotation No. TXB000004781 Search Reference TWP8357 …"
